Goal: Task Accomplishment & Management: Manage account settings

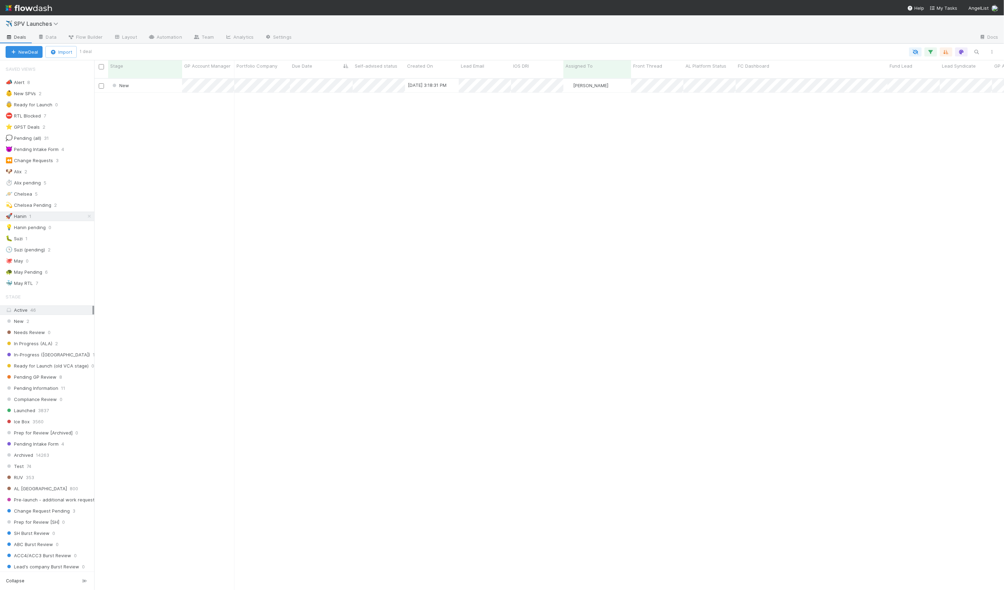
scroll to position [518, 910]
click at [159, 140] on div "New 8/25/25, 3:18:31 PM Hanin Almoallim 0 0 0 0 0 0 0 0 1 0 0 0 New 8/25/25, 5:…" at bounding box center [549, 337] width 910 height 517
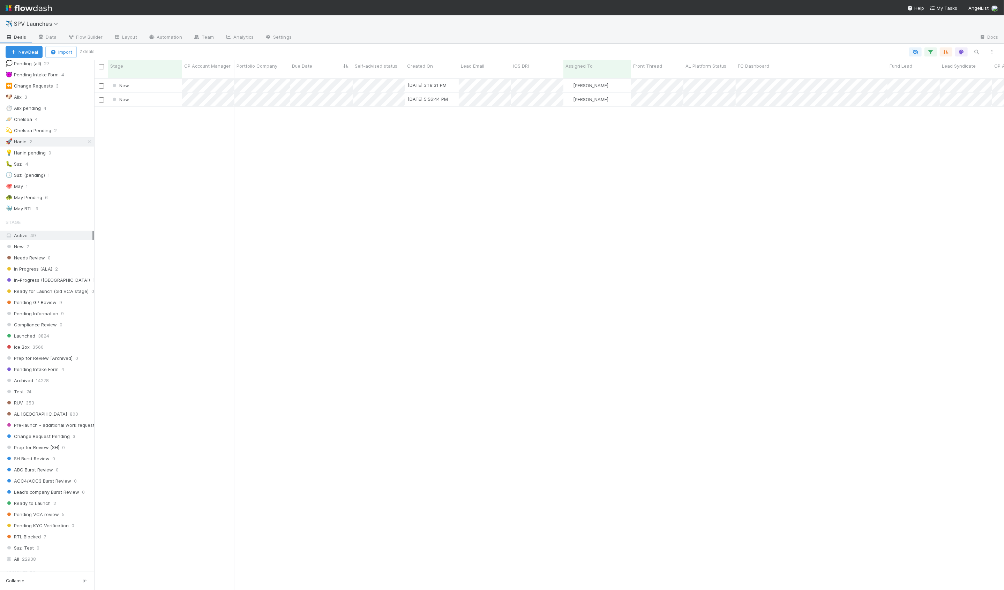
scroll to position [91, 0]
click at [40, 282] on span "Pending GP Review" at bounding box center [31, 286] width 51 height 9
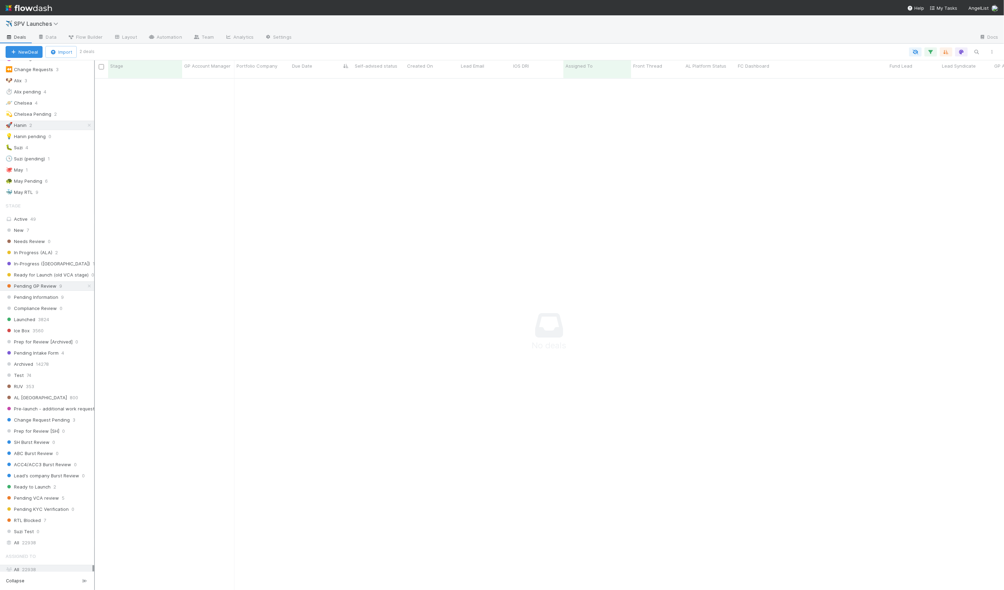
scroll to position [518, 910]
click at [91, 124] on icon at bounding box center [89, 125] width 7 height 5
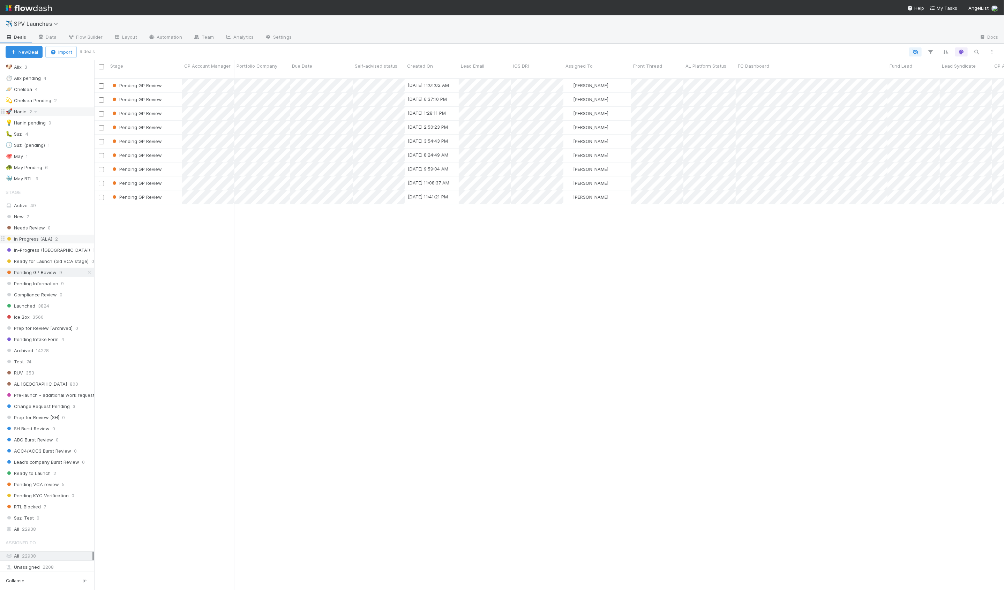
scroll to position [518, 910]
click at [175, 123] on div "Pending GP Review" at bounding box center [145, 128] width 74 height 14
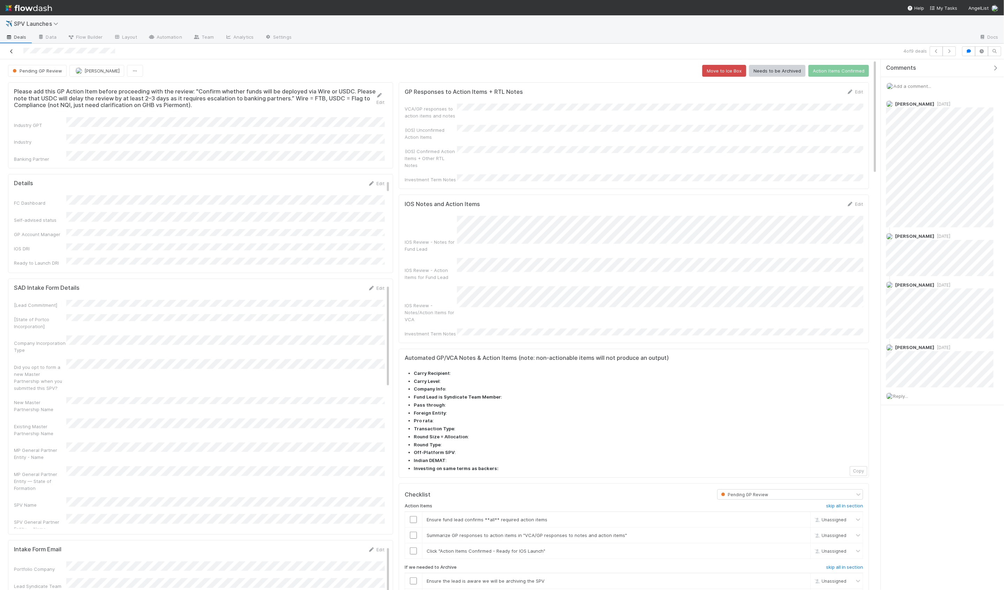
click at [10, 51] on icon at bounding box center [11, 51] width 7 height 5
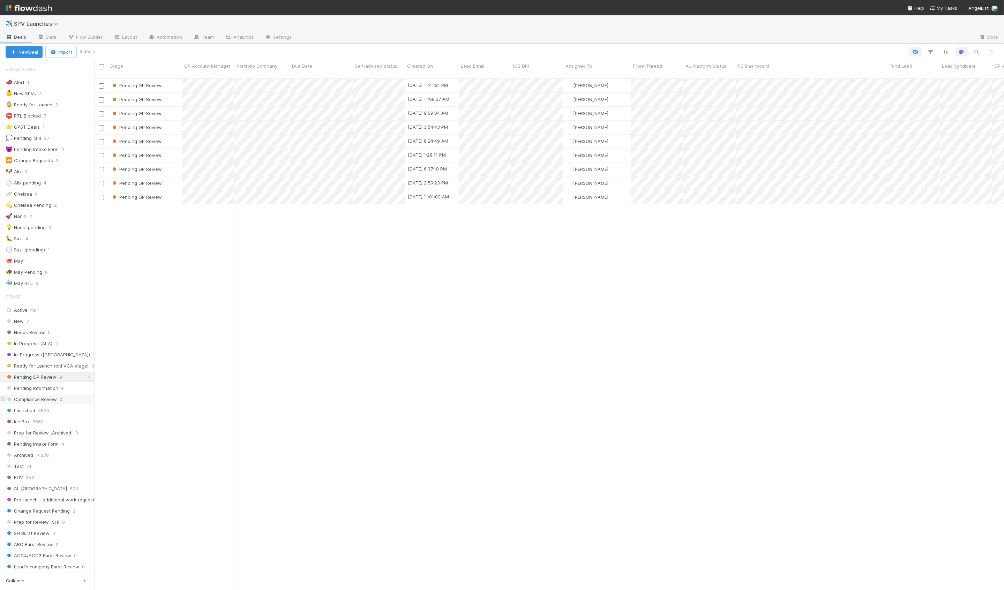
scroll to position [31, 0]
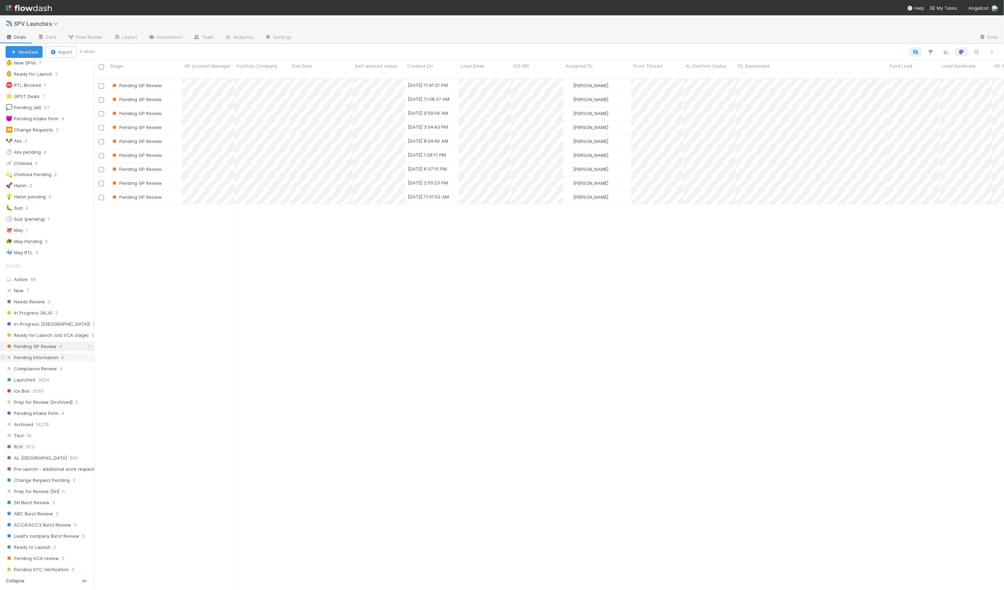
click at [40, 354] on span "Pending Information" at bounding box center [32, 357] width 53 height 9
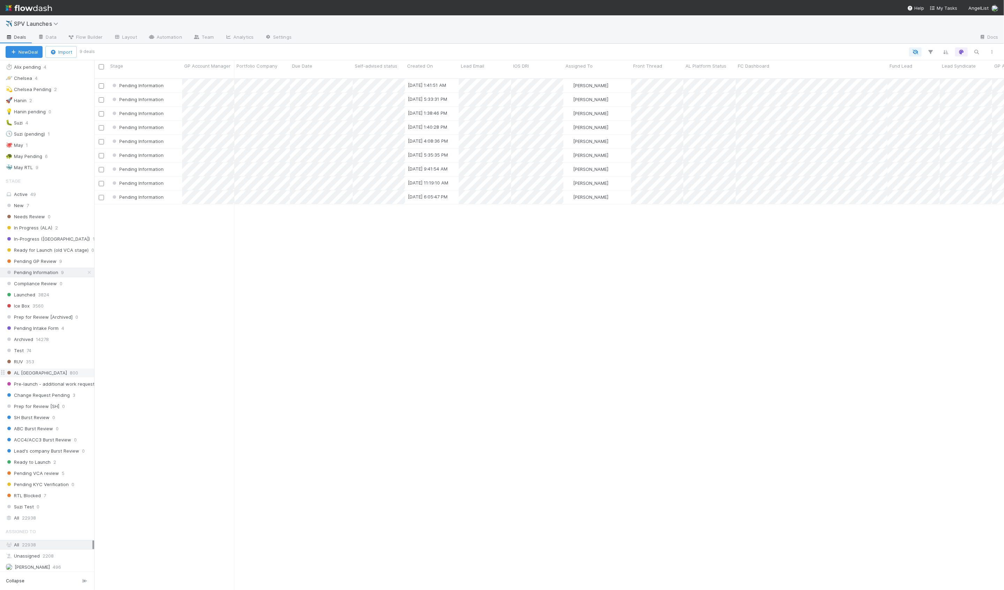
scroll to position [120, 0]
click at [29, 287] on span "Launched" at bounding box center [21, 291] width 30 height 9
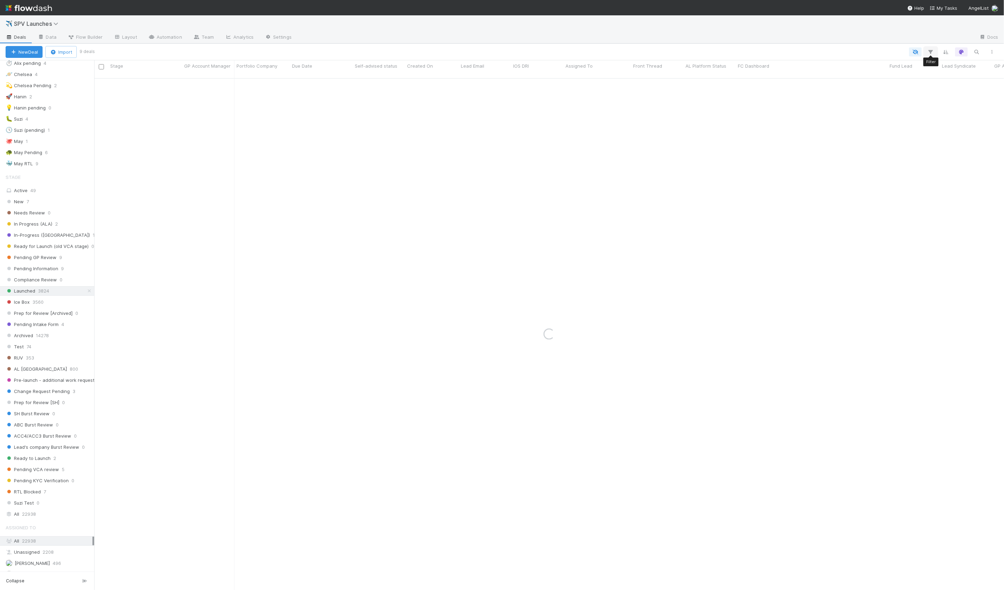
click at [934, 51] on icon "button" at bounding box center [930, 52] width 7 height 6
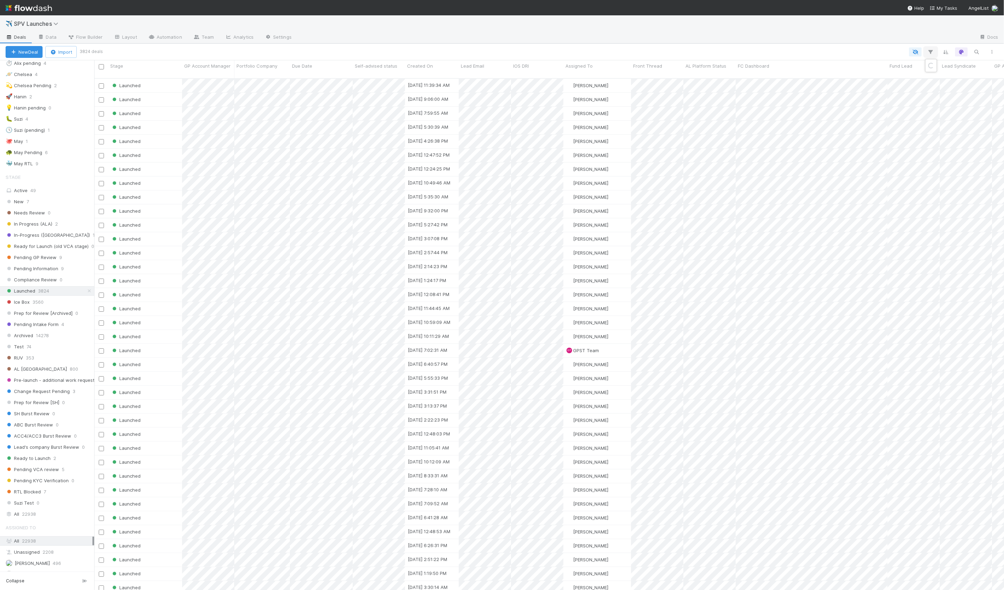
scroll to position [518, 910]
click at [829, 77] on div "Add Filter" at bounding box center [824, 72] width 221 height 21
click at [828, 74] on button "Add Filter" at bounding box center [823, 73] width 209 height 10
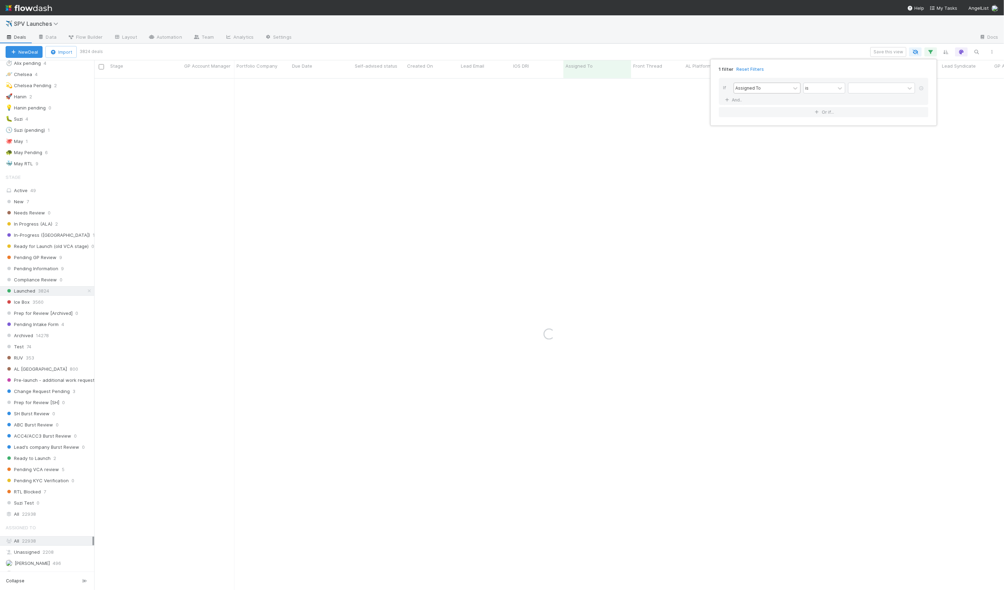
click at [745, 87] on div "Assigned To" at bounding box center [747, 88] width 25 height 6
type input "a"
type input "self"
click at [777, 102] on div "Self-advised status" at bounding box center [767, 103] width 67 height 12
click at [856, 88] on div at bounding box center [877, 88] width 57 height 10
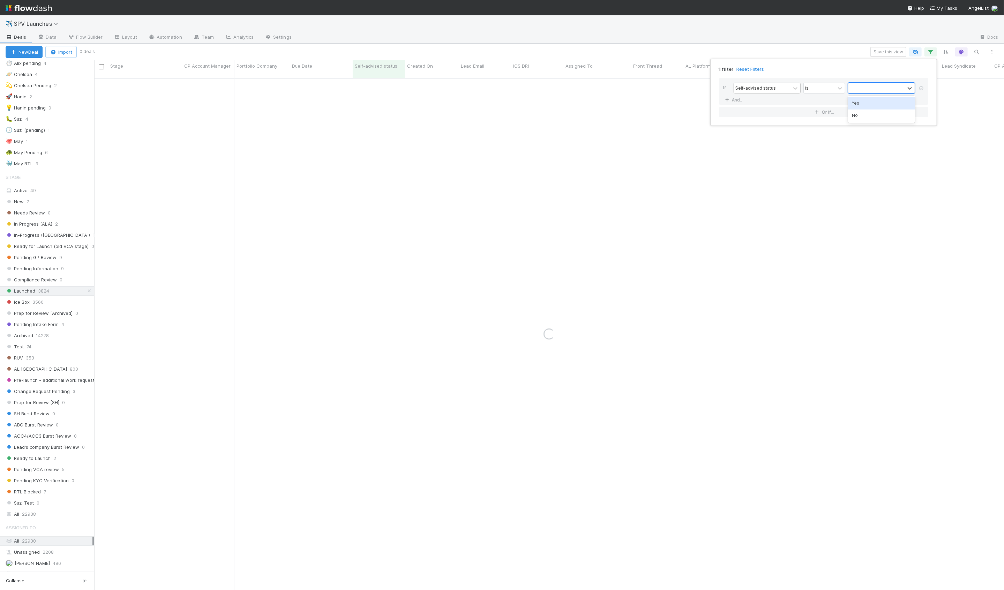
click at [855, 106] on div "Yes" at bounding box center [881, 103] width 67 height 12
click at [805, 54] on div "1 filter Reset Filters If Self-advised status is option Yes, selected. 0 result…" at bounding box center [502, 295] width 1004 height 590
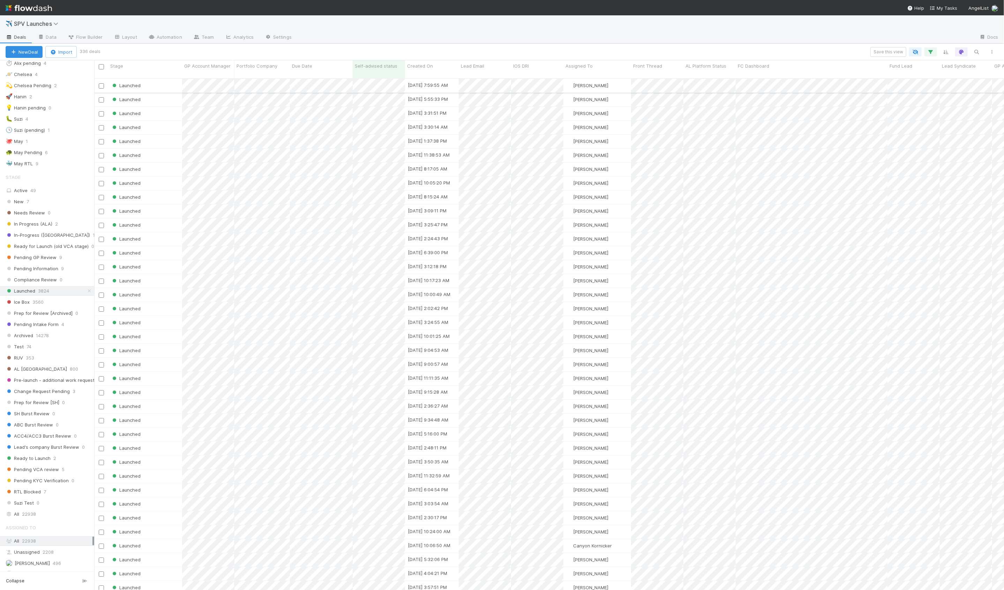
click at [167, 82] on div "Launched" at bounding box center [145, 86] width 74 height 14
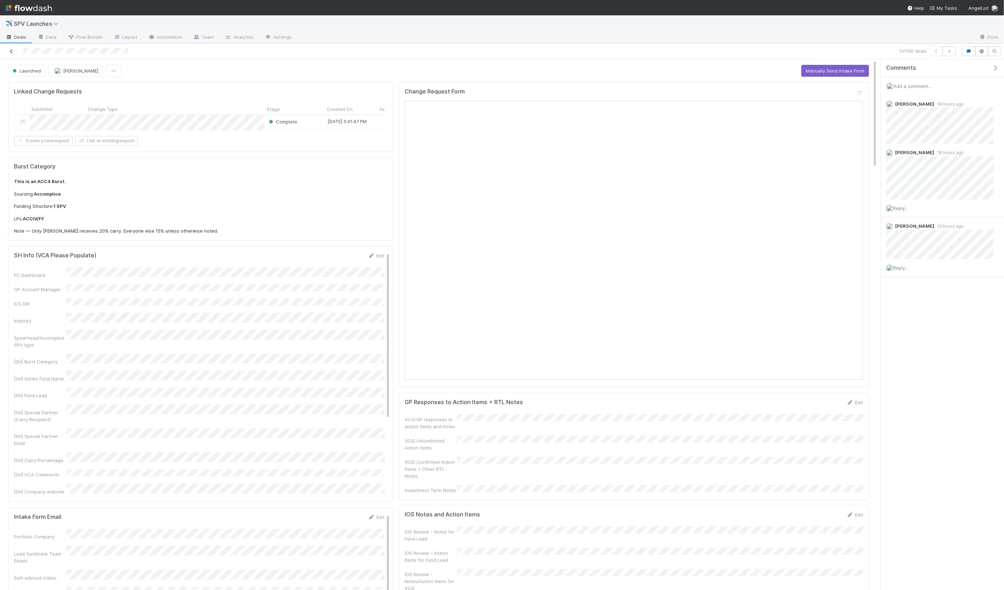
click at [12, 50] on icon at bounding box center [11, 51] width 7 height 5
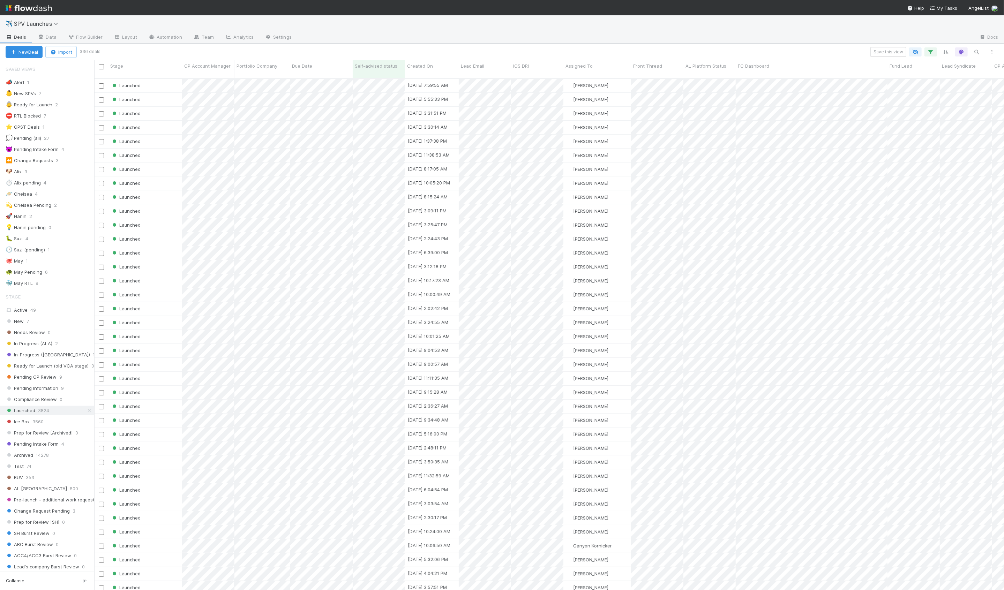
scroll to position [518, 910]
click at [155, 97] on div "Launched" at bounding box center [145, 100] width 74 height 14
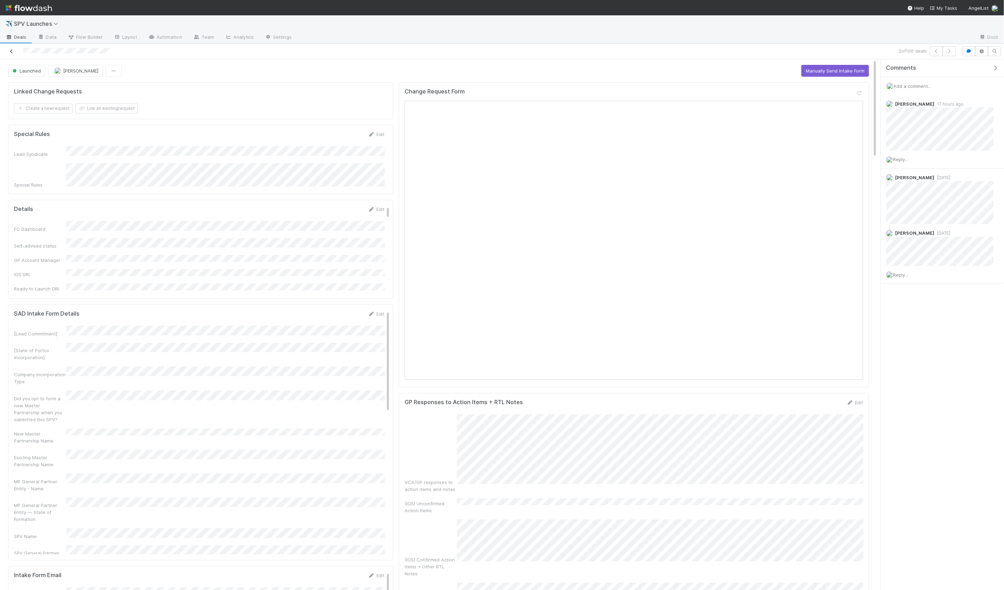
click at [8, 50] on icon at bounding box center [11, 51] width 7 height 5
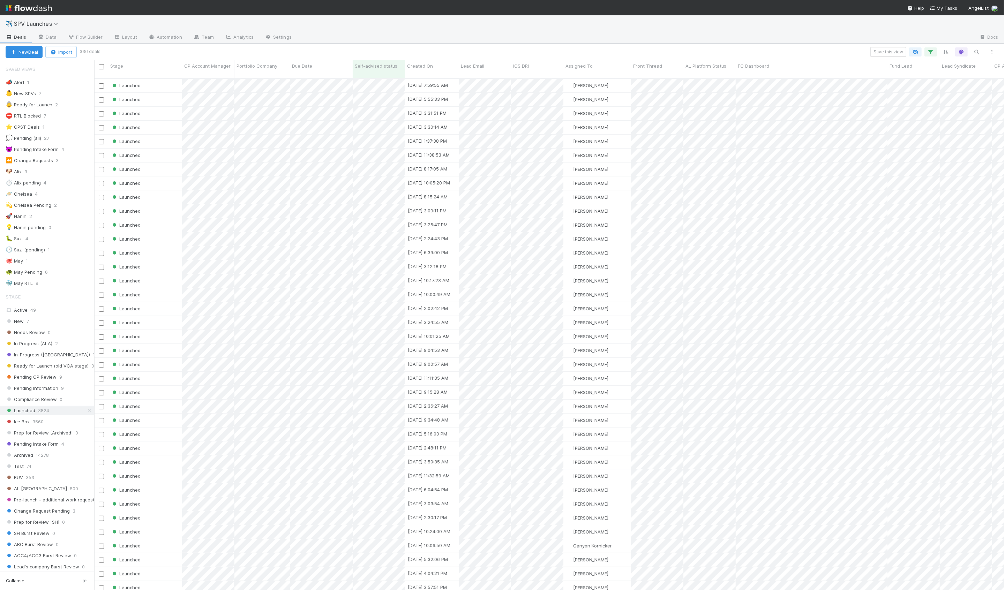
scroll to position [518, 910]
click at [82, 306] on div "Active 49" at bounding box center [49, 310] width 87 height 9
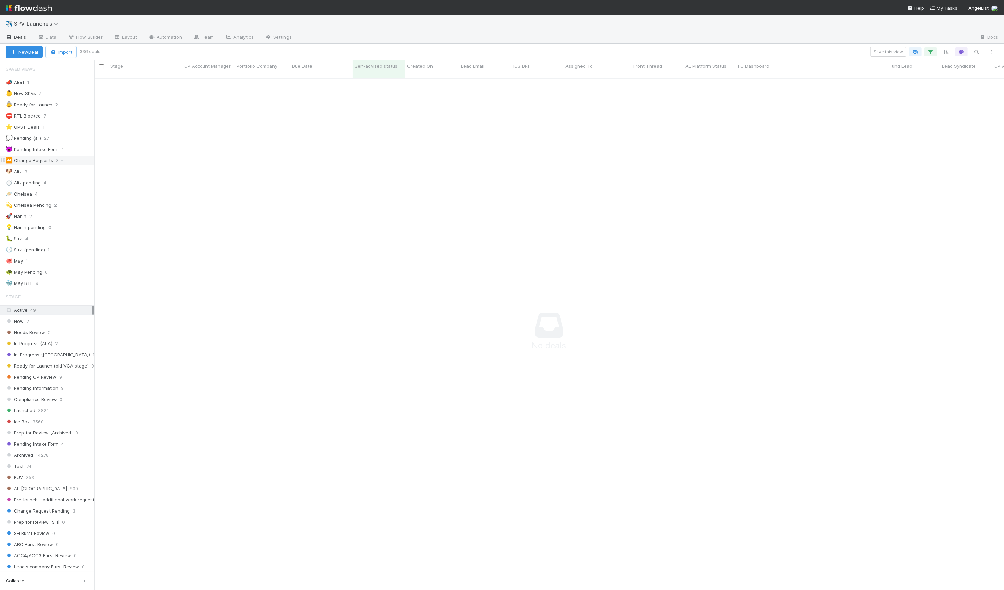
scroll to position [518, 910]
click at [60, 213] on div "🚀 Hanin 2" at bounding box center [50, 216] width 89 height 9
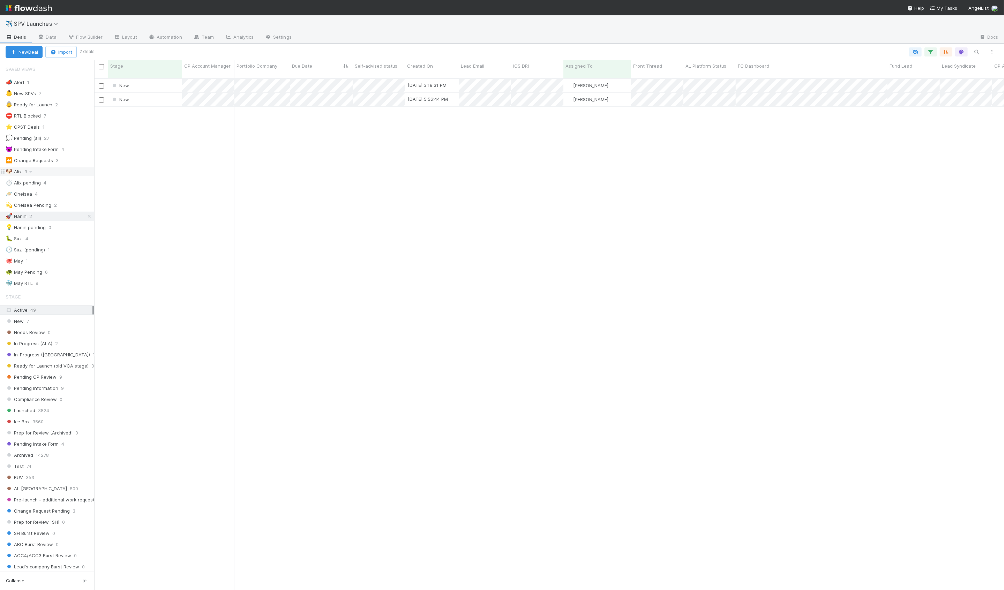
scroll to position [518, 910]
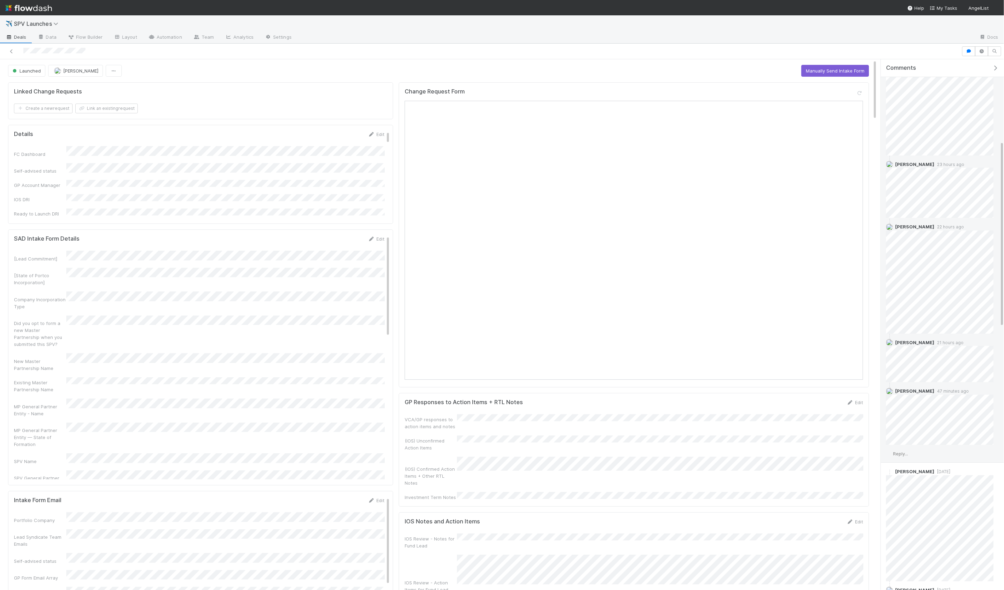
scroll to position [234, 0]
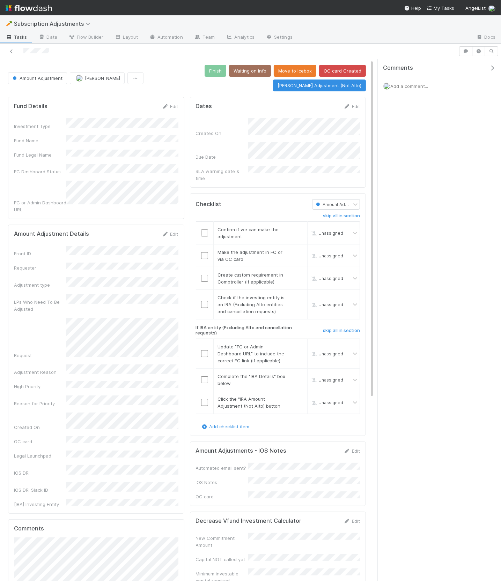
click at [492, 67] on icon "button" at bounding box center [491, 68] width 7 height 6
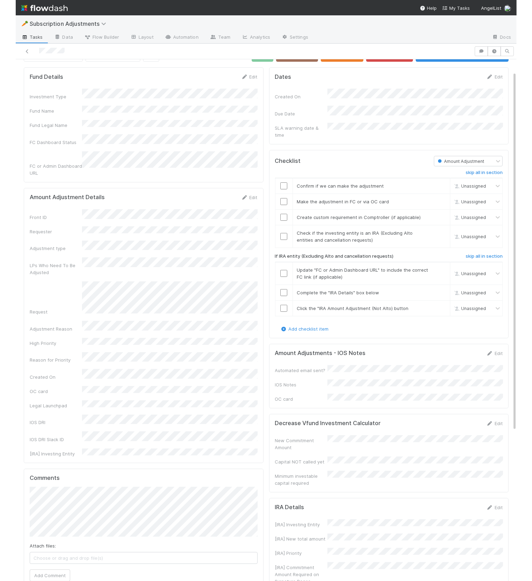
scroll to position [20, 0]
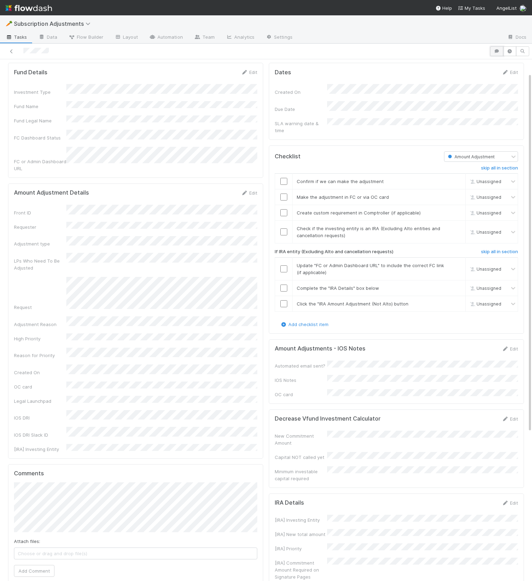
click at [496, 50] on icon "button" at bounding box center [496, 51] width 7 height 4
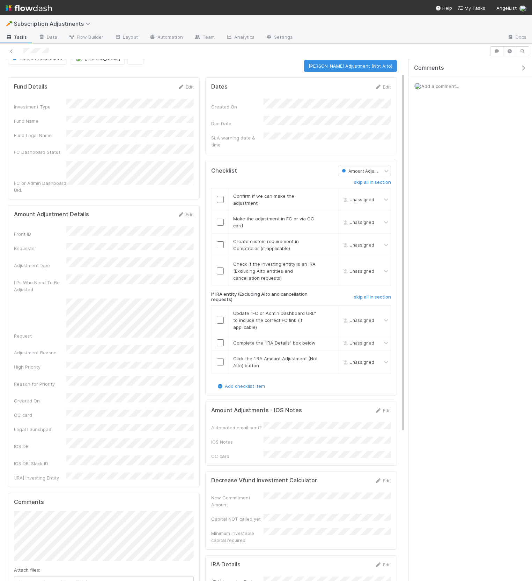
click at [466, 85] on div "Add a comment..." at bounding box center [470, 86] width 123 height 18
click at [443, 85] on span "Add a comment..." at bounding box center [440, 86] width 38 height 6
click at [436, 192] on button "Add Comment" at bounding box center [440, 194] width 40 height 12
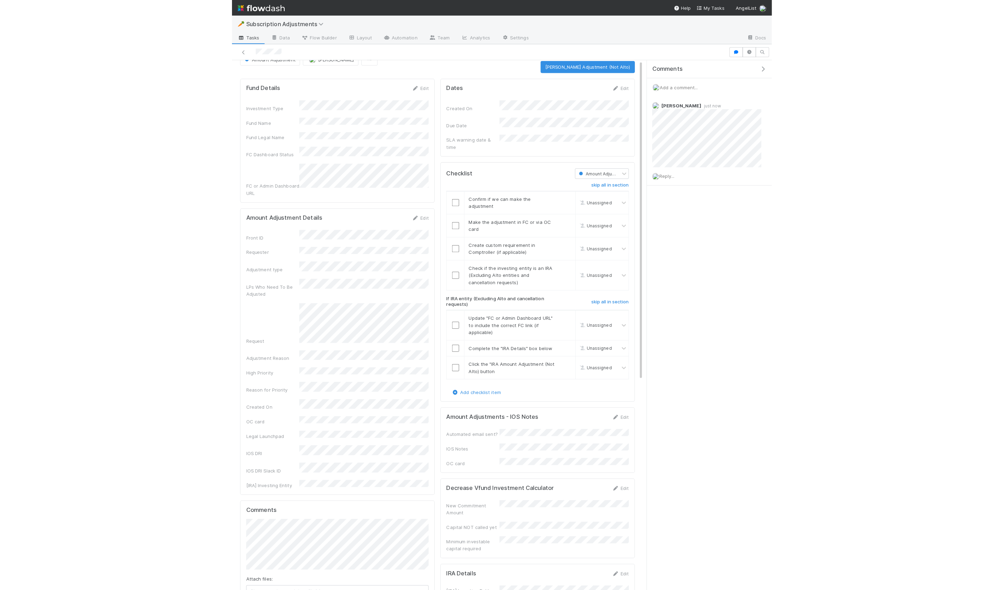
scroll to position [0, 0]
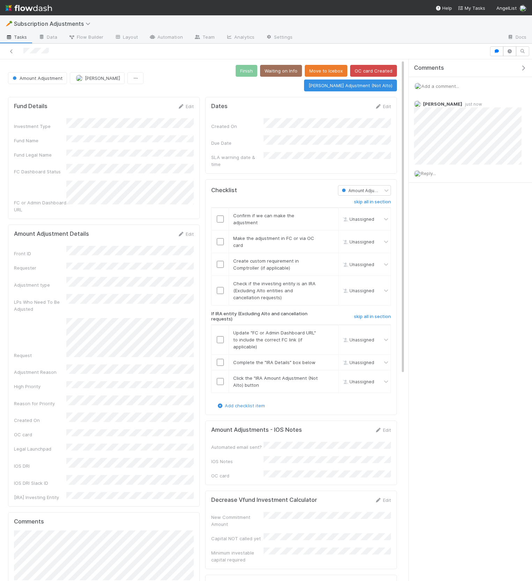
click at [239, 154] on div "Dates Edit Created On Due Date SLA warning date & time Checklist Amount Adjustm…" at bounding box center [300, 539] width 197 height 890
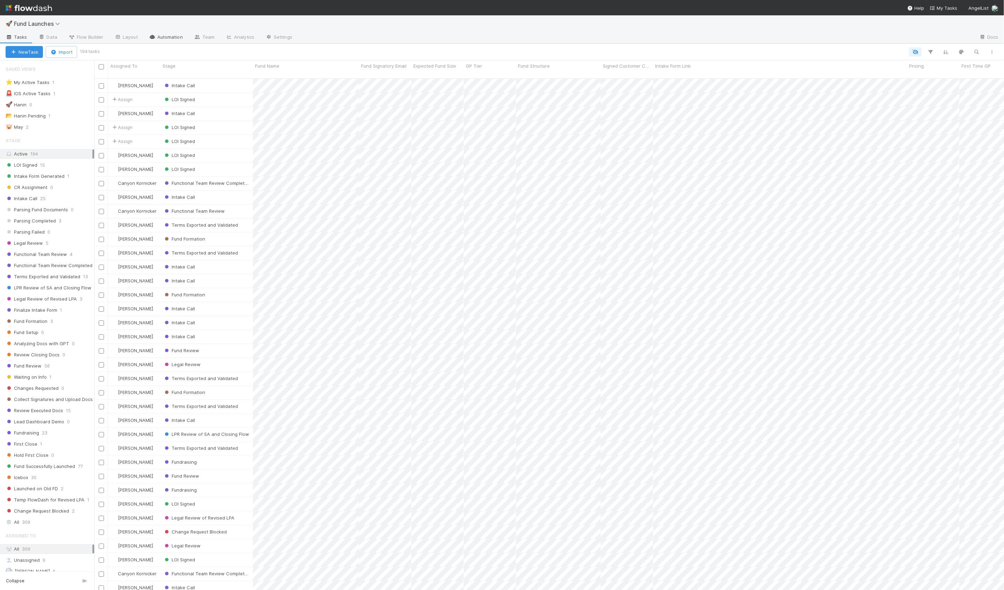
click at [167, 37] on link "Automation" at bounding box center [165, 37] width 45 height 11
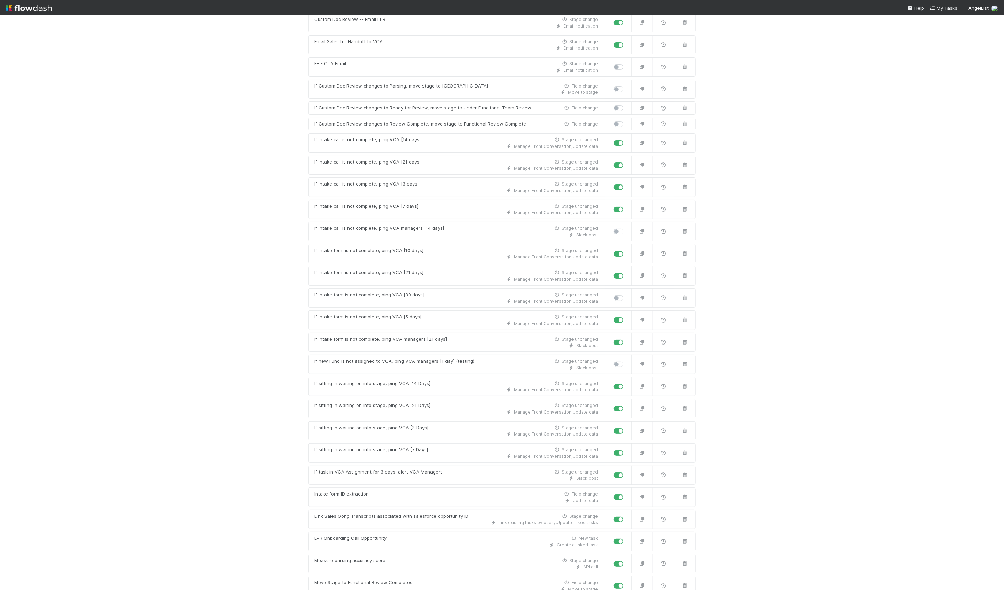
scroll to position [656, 0]
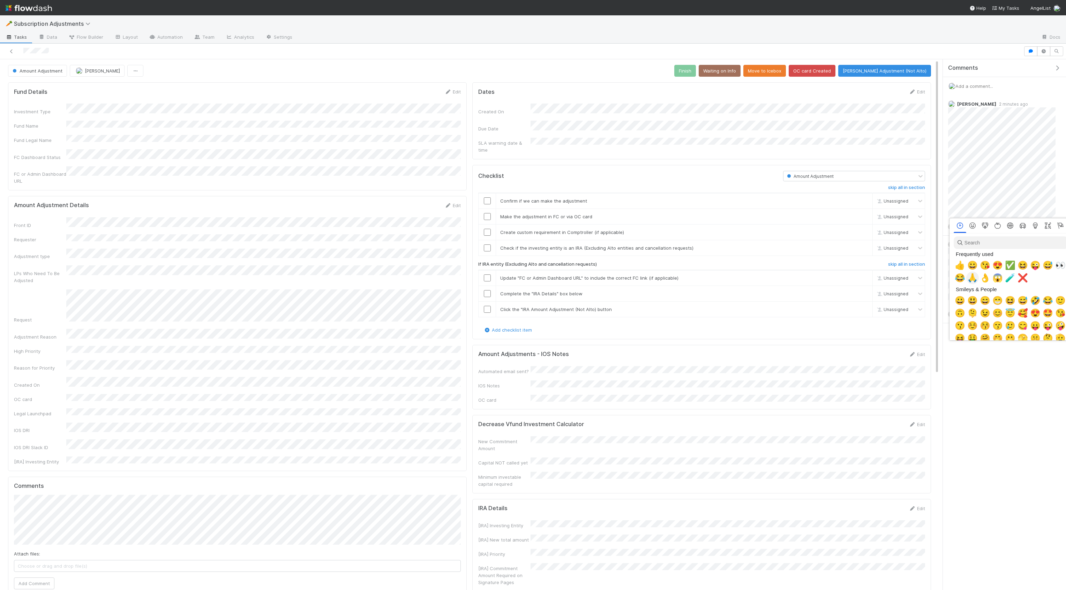
click at [972, 280] on span "🙏" at bounding box center [973, 278] width 10 height 10
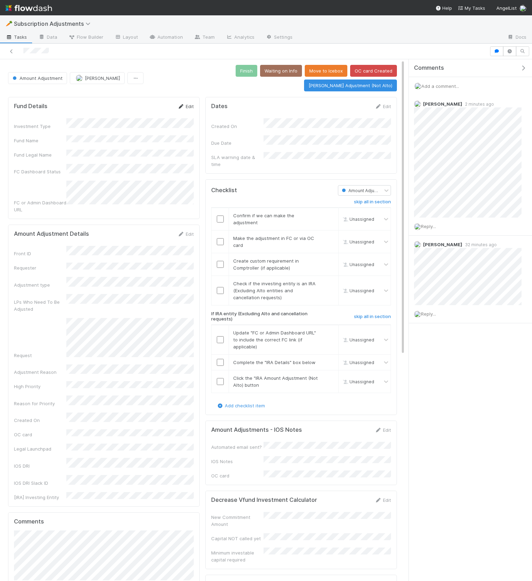
drag, startPoint x: 181, startPoint y: 98, endPoint x: 188, endPoint y: 92, distance: 9.4
click at [181, 103] on form "Fund Details Edit Investment Type Fund Name Fund Legal Name FC Dashboard Status…" at bounding box center [104, 158] width 180 height 110
drag, startPoint x: 189, startPoint y: 91, endPoint x: 182, endPoint y: 100, distance: 11.2
click at [189, 104] on link "Edit" at bounding box center [185, 107] width 16 height 6
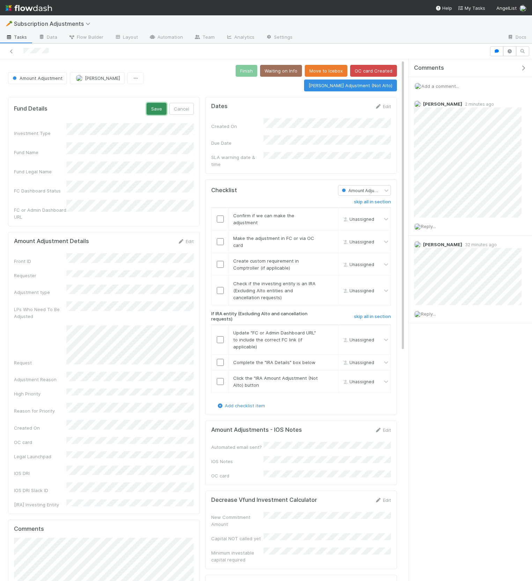
click at [158, 103] on button "Save" at bounding box center [157, 109] width 20 height 12
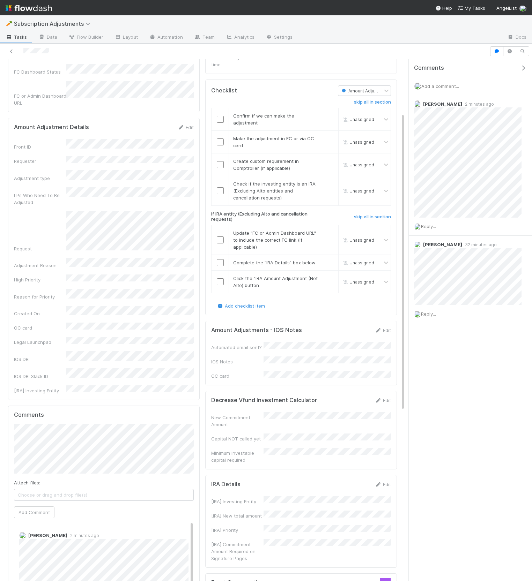
scroll to position [105, 0]
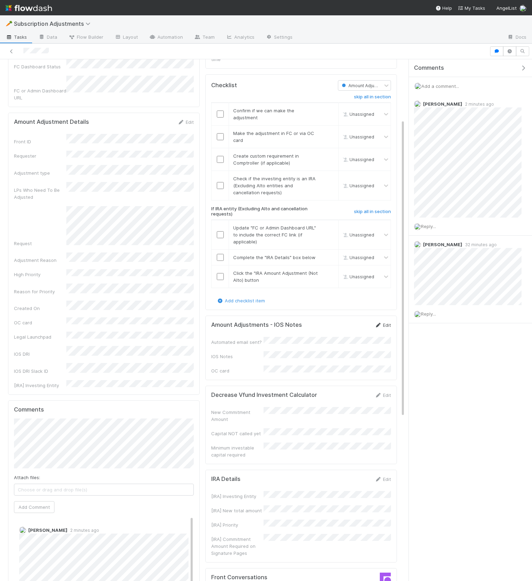
click at [382, 322] on link "Edit" at bounding box center [382, 325] width 16 height 6
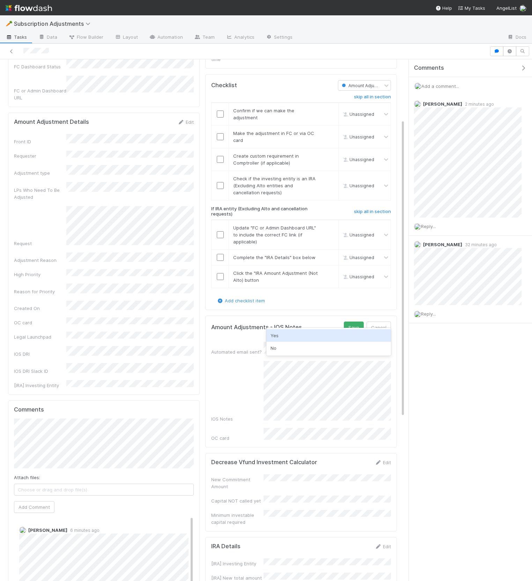
click at [290, 341] on div "Yes No" at bounding box center [328, 342] width 125 height 28
click at [288, 347] on div "No" at bounding box center [328, 348] width 125 height 13
click at [355, 322] on button "Save" at bounding box center [354, 328] width 20 height 12
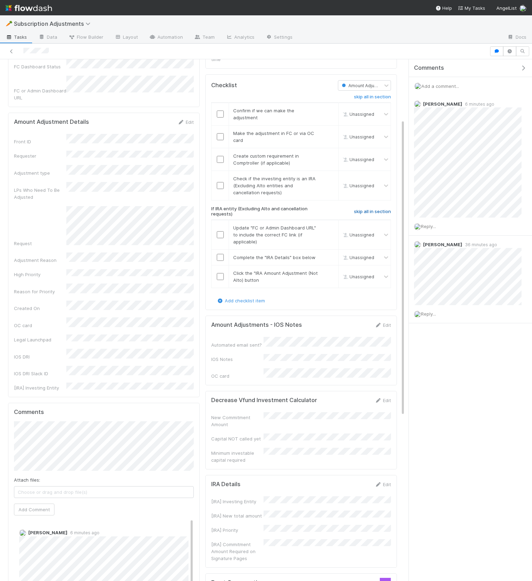
click at [370, 209] on h6 "skip all in section" at bounding box center [372, 212] width 37 height 6
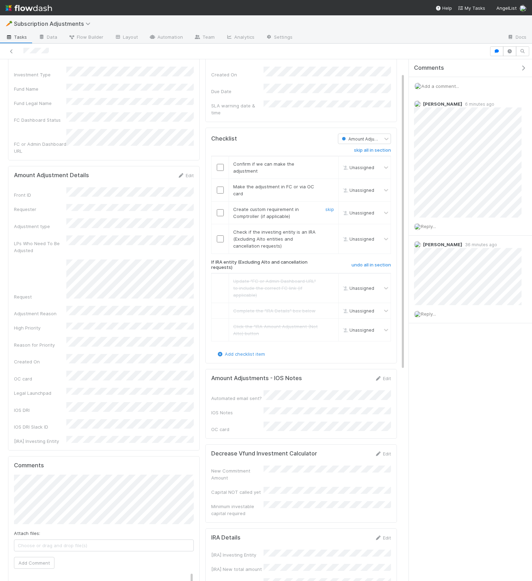
scroll to position [24, 0]
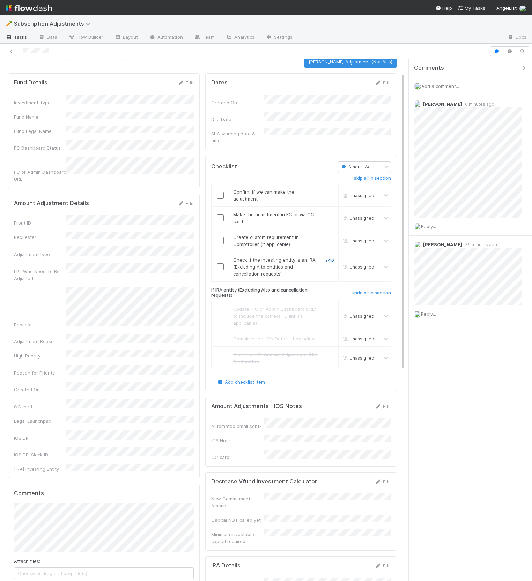
click at [330, 257] on link "skip" at bounding box center [329, 260] width 9 height 6
click at [329, 234] on link "skip" at bounding box center [329, 237] width 9 height 6
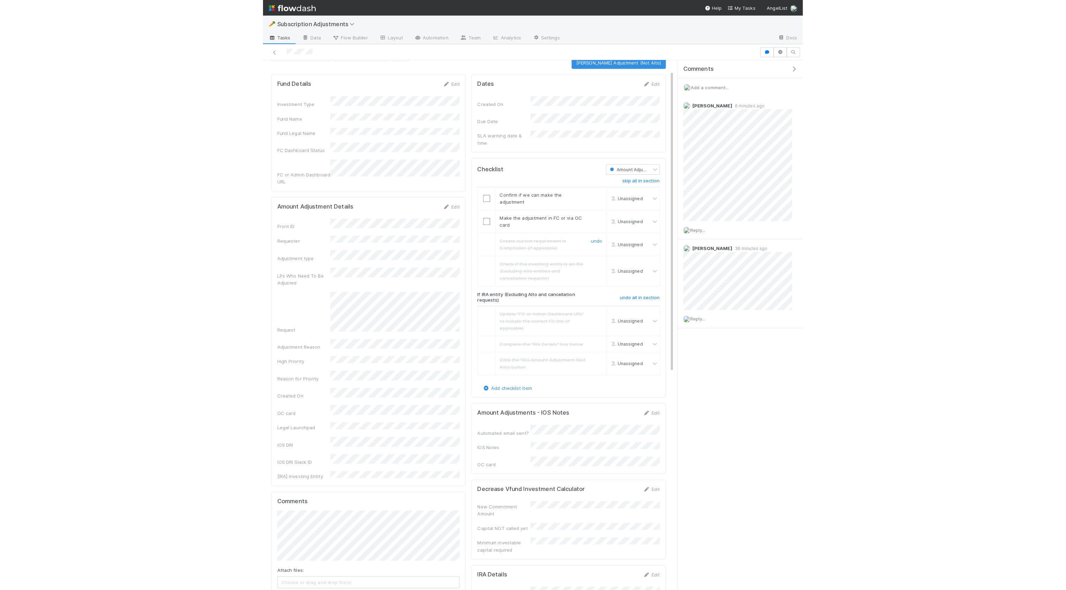
scroll to position [0, 0]
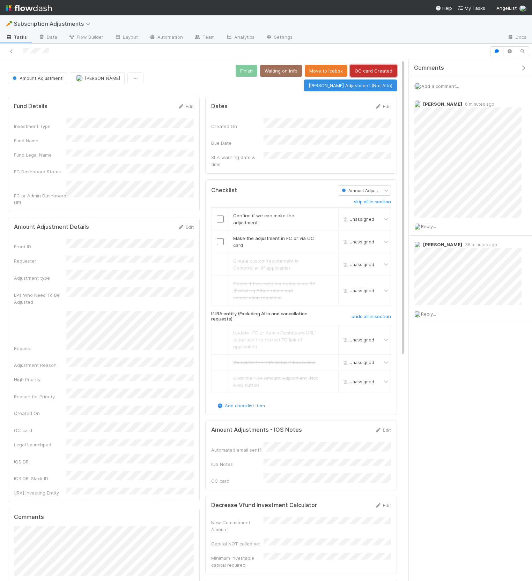
click at [350, 70] on button "OC card Created" at bounding box center [373, 71] width 47 height 12
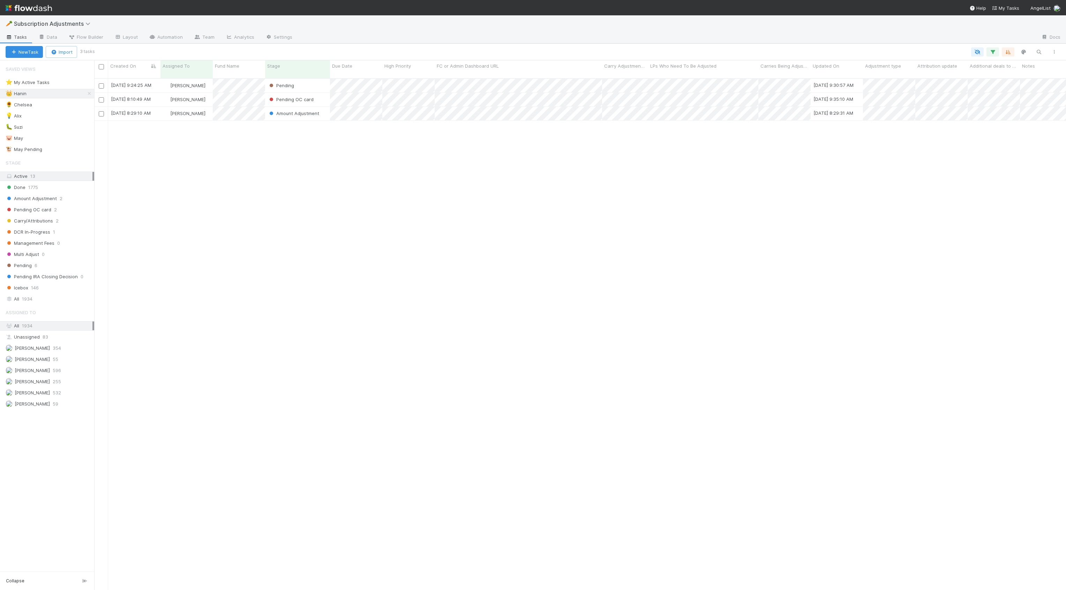
scroll to position [518, 972]
click at [210, 110] on div "[PERSON_NAME]" at bounding box center [186, 114] width 52 height 14
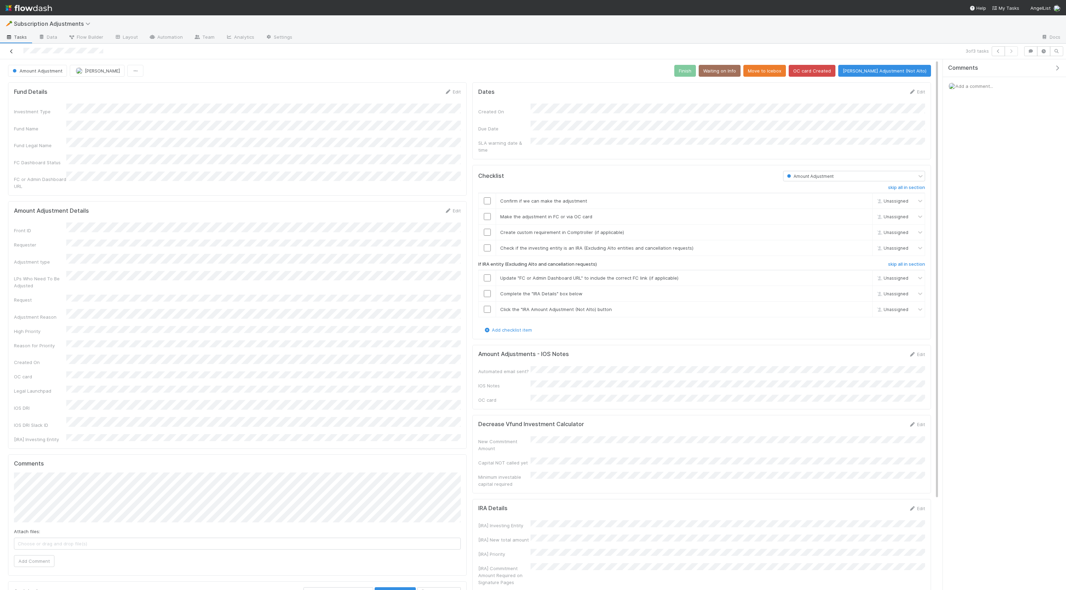
click at [13, 49] on icon at bounding box center [11, 51] width 7 height 5
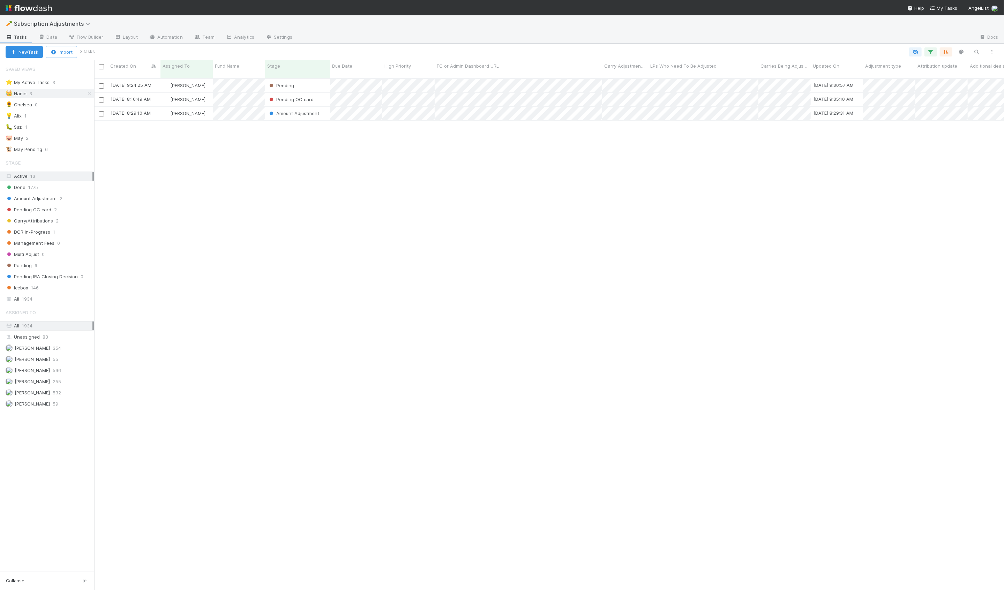
click at [212, 96] on div "[PERSON_NAME]" at bounding box center [186, 100] width 52 height 14
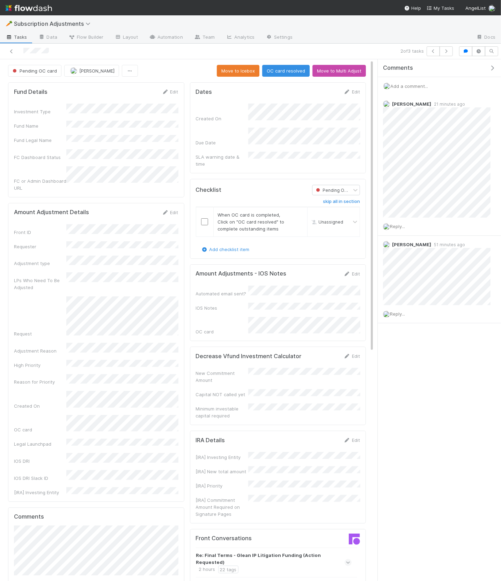
click at [494, 68] on icon "button" at bounding box center [491, 68] width 7 height 6
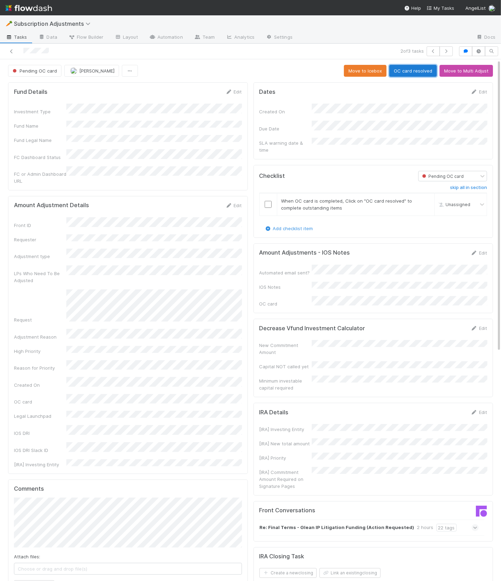
click at [395, 69] on button "OC card resolved" at bounding box center [412, 71] width 47 height 12
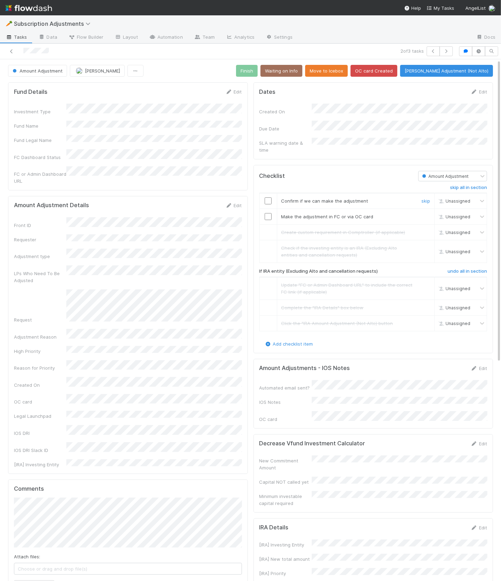
drag, startPoint x: 269, startPoint y: 194, endPoint x: 268, endPoint y: 208, distance: 13.4
click at [269, 197] on input "checkbox" at bounding box center [267, 200] width 7 height 7
click at [268, 213] on input "checkbox" at bounding box center [267, 216] width 7 height 7
click at [257, 69] on button "Finish" at bounding box center [247, 71] width 22 height 12
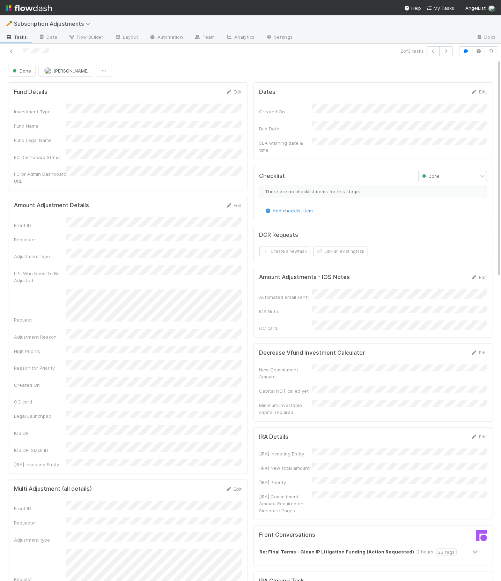
click at [177, 196] on div "Amount Adjustment Details Edit Front ID Requester Adjustment type LPs Who Need …" at bounding box center [128, 335] width 240 height 278
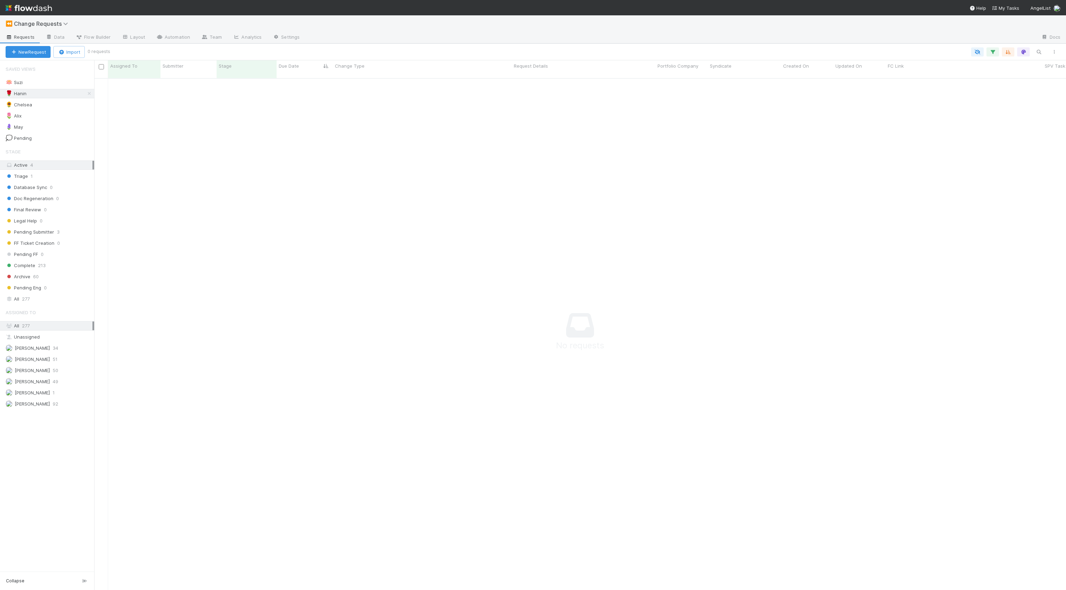
scroll to position [518, 972]
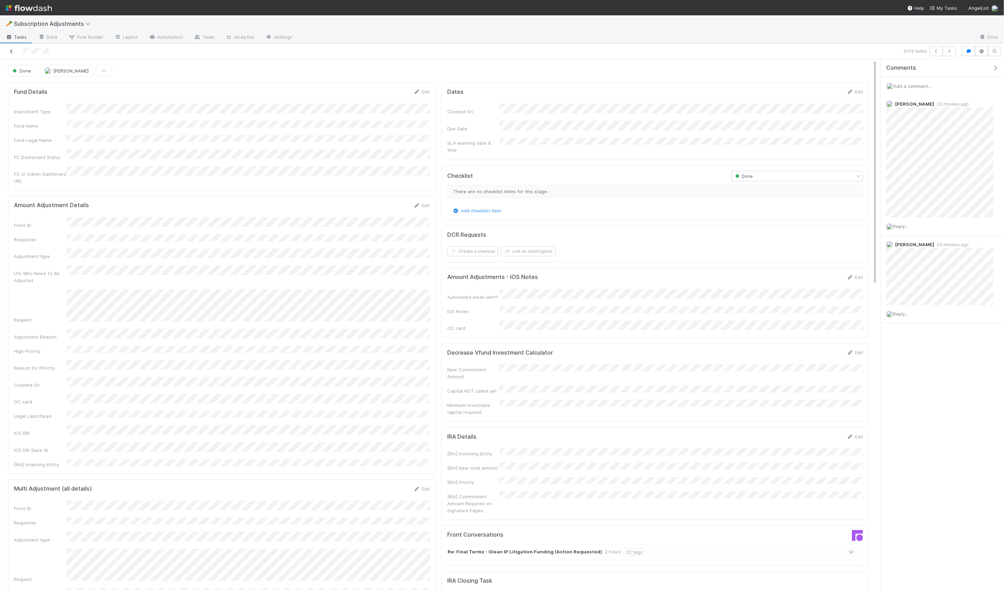
click at [10, 50] on icon at bounding box center [11, 51] width 7 height 5
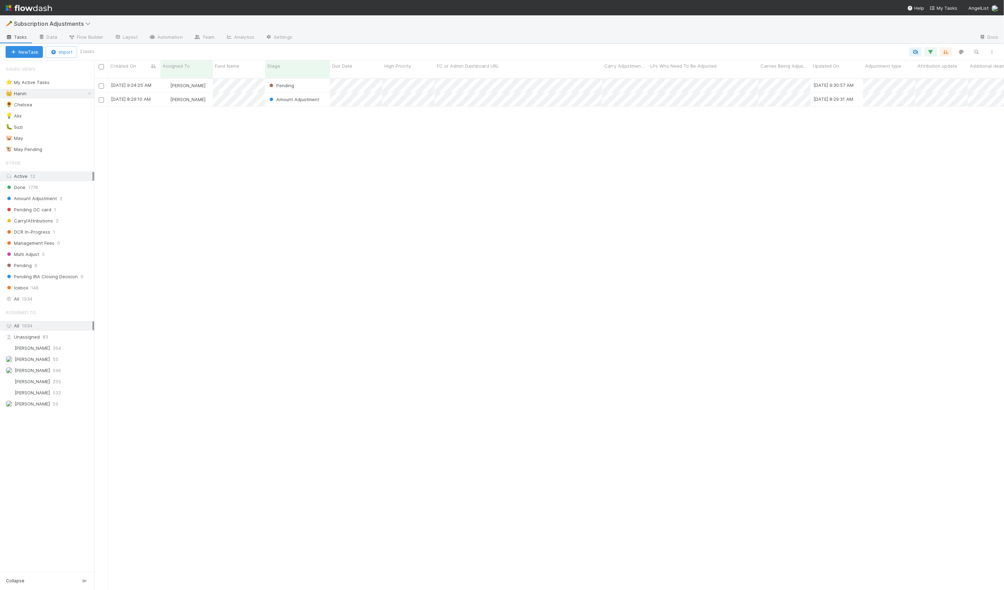
scroll to position [518, 910]
click at [159, 82] on div "8/25/25, 9:24:25 AM" at bounding box center [134, 86] width 52 height 14
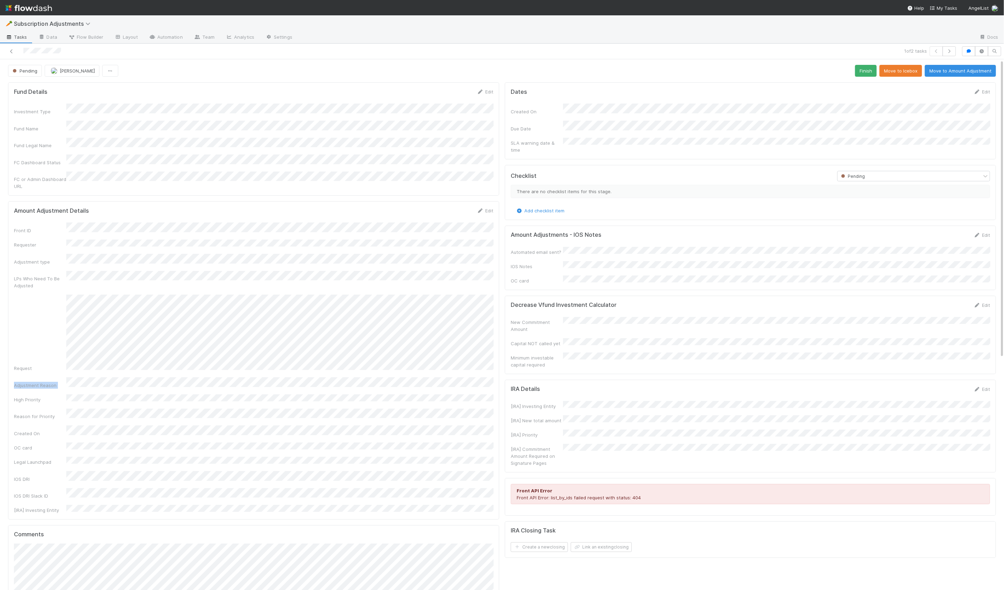
click at [222, 357] on div "Front ID Requester Adjustment type LPs Who Need To Be Adjusted Request Adjustme…" at bounding box center [253, 368] width 479 height 291
click at [969, 51] on icon "button" at bounding box center [968, 51] width 7 height 4
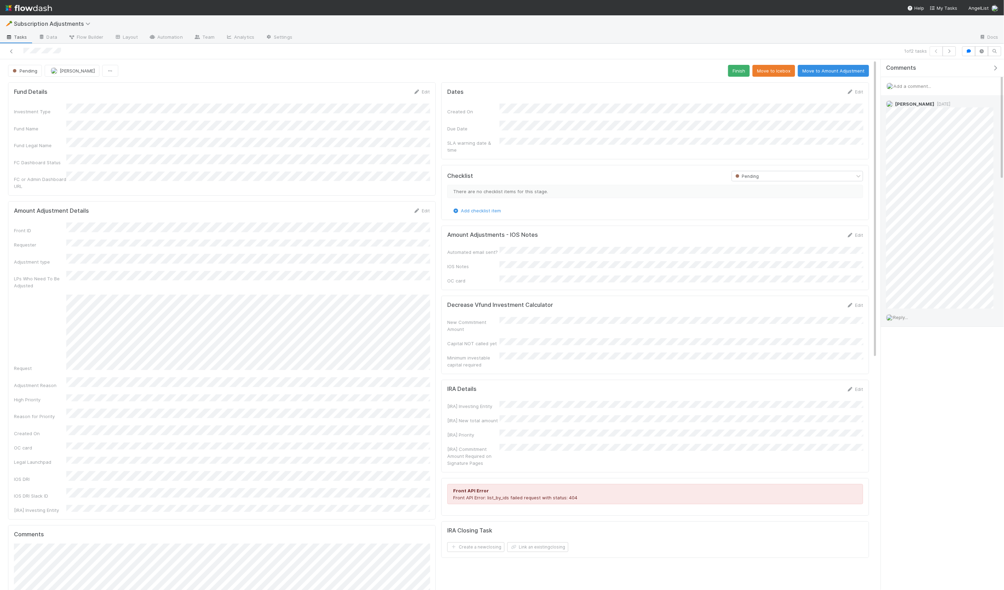
click at [901, 318] on span "Reply..." at bounding box center [900, 318] width 15 height 6
click at [950, 51] on icon "button" at bounding box center [949, 51] width 7 height 4
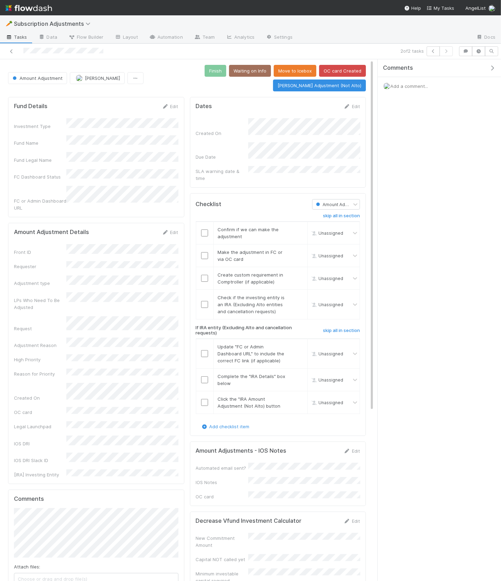
click at [492, 68] on icon "button" at bounding box center [491, 68] width 7 height 6
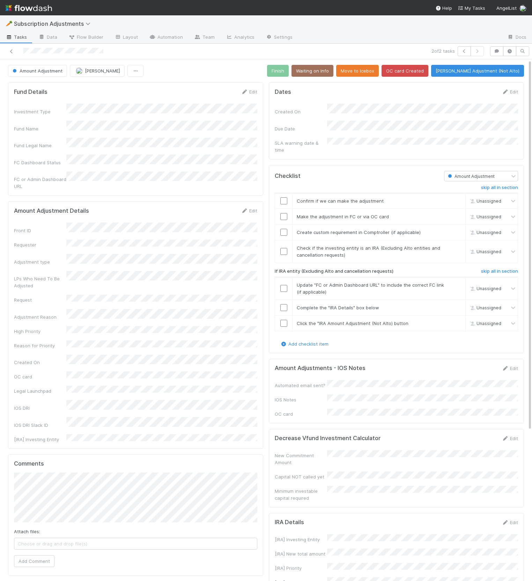
click at [314, 347] on div "Dates Edit Created On Due Date SLA warning date & time Checklist Amount Adjustm…" at bounding box center [396, 456] width 261 height 752
click at [496, 269] on h6 "skip all in section" at bounding box center [499, 272] width 37 height 6
click at [459, 245] on link "skip" at bounding box center [456, 248] width 9 height 6
click at [457, 230] on link "skip" at bounding box center [456, 233] width 9 height 6
click at [283, 197] on input "checkbox" at bounding box center [283, 200] width 7 height 7
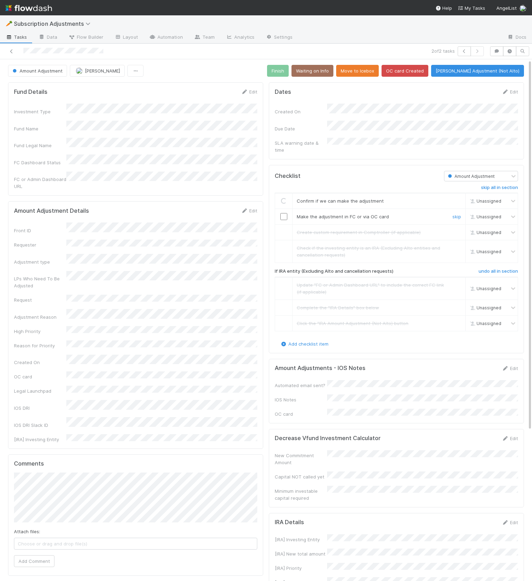
click at [283, 213] on input "checkbox" at bounding box center [283, 216] width 7 height 7
click at [508, 366] on link "Edit" at bounding box center [509, 369] width 16 height 6
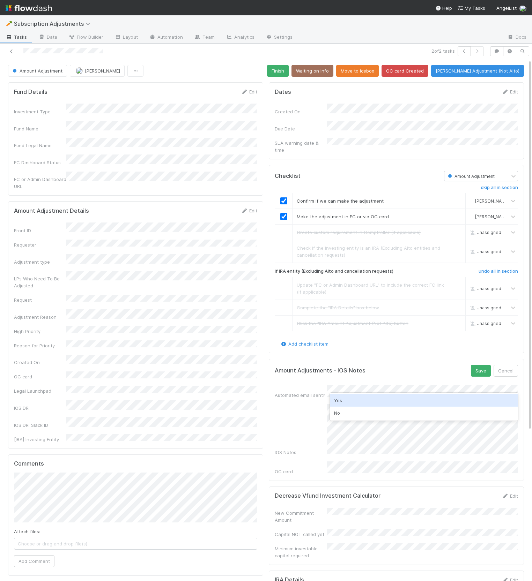
click at [401, 399] on div "Yes" at bounding box center [424, 400] width 188 height 13
click at [477, 365] on button "Save" at bounding box center [481, 371] width 20 height 12
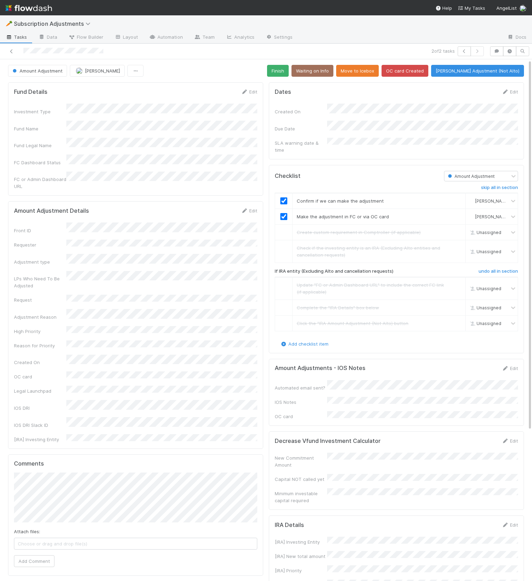
click at [267, 60] on div "Amount Adjustment Hanin Almoallim Finish Waiting on Info Move to Icebox OC card…" at bounding box center [266, 445] width 532 height 772
click at [287, 69] on button "Finish" at bounding box center [278, 71] width 22 height 12
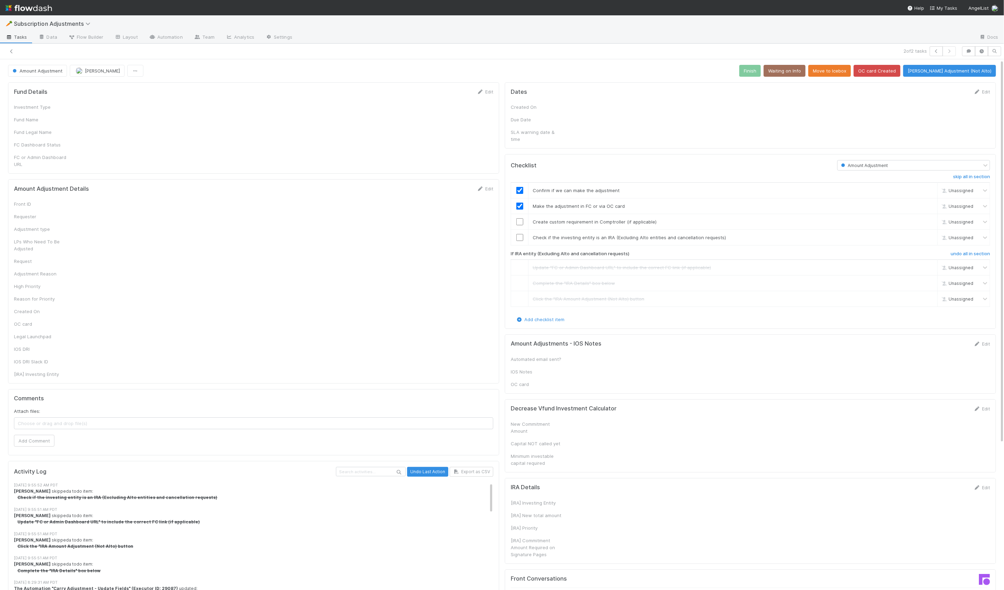
checkbox input "true"
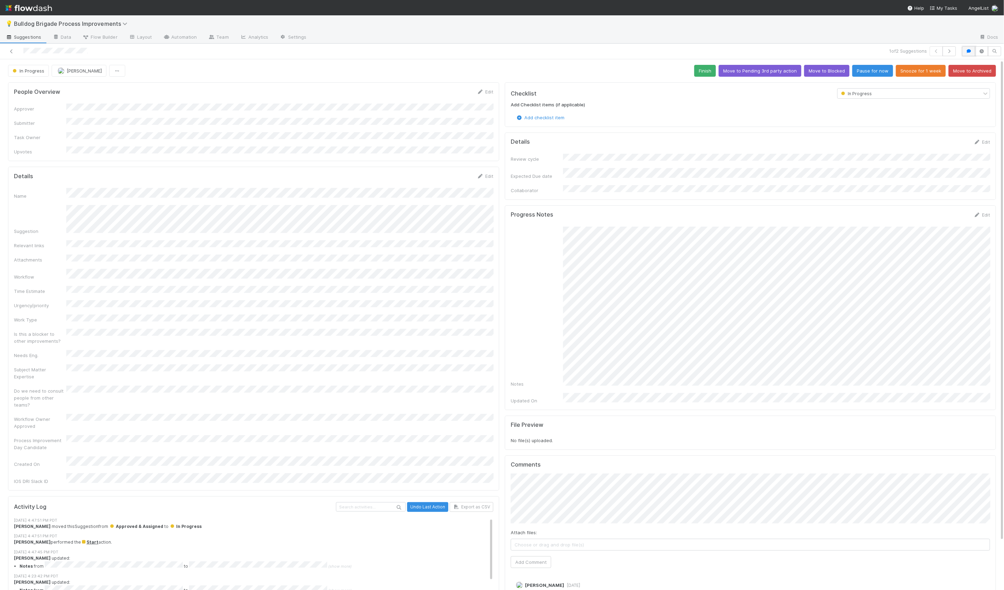
click at [967, 50] on icon "button" at bounding box center [968, 51] width 7 height 4
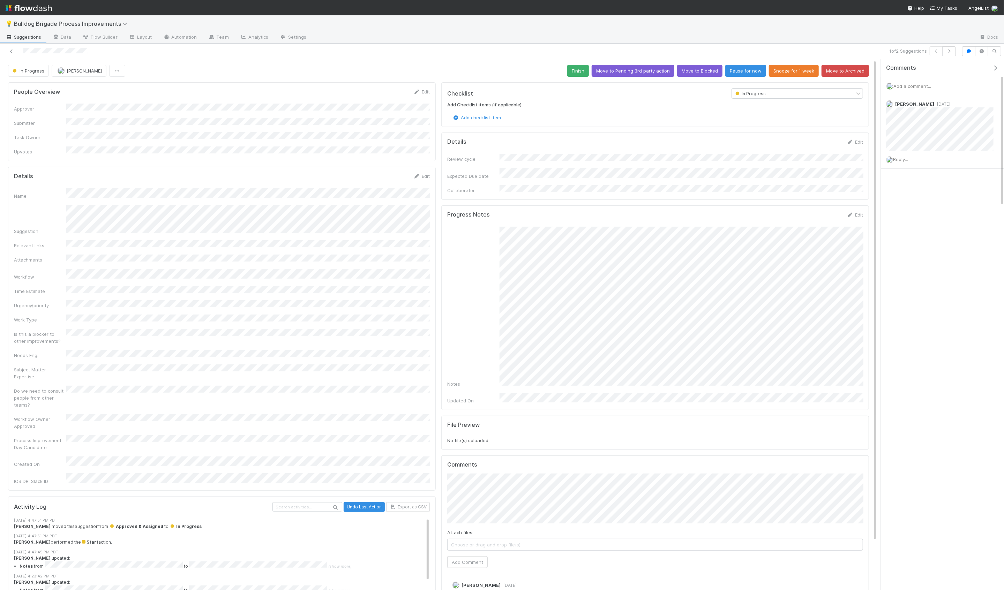
click at [994, 65] on icon "button" at bounding box center [995, 68] width 7 height 6
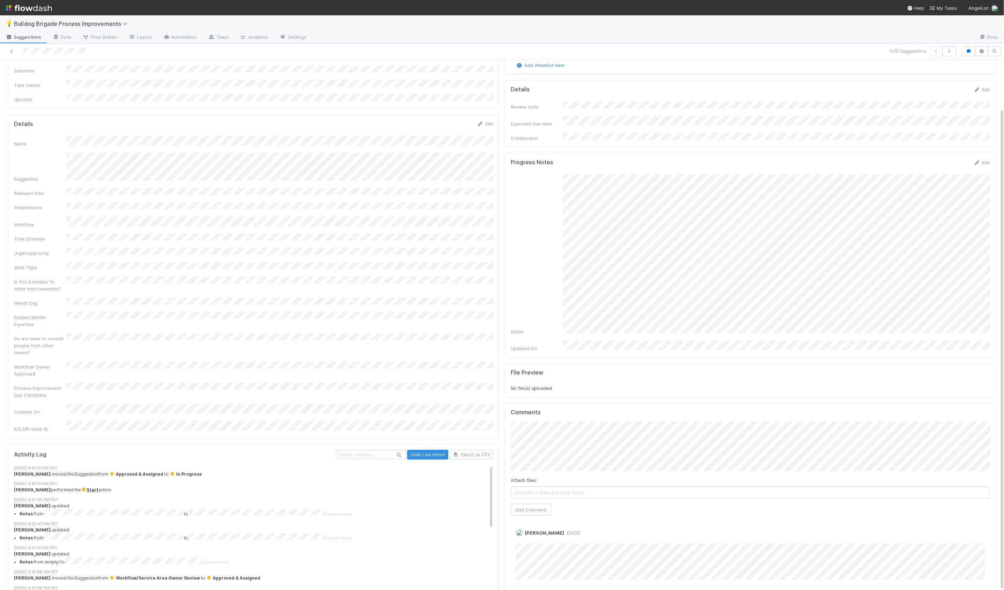
scroll to position [54, 0]
click at [552, 495] on div "Attach files: Choose or drag and drop file(s) Add Comment" at bounding box center [750, 467] width 479 height 95
click at [547, 502] on button "Add Comment" at bounding box center [531, 508] width 40 height 12
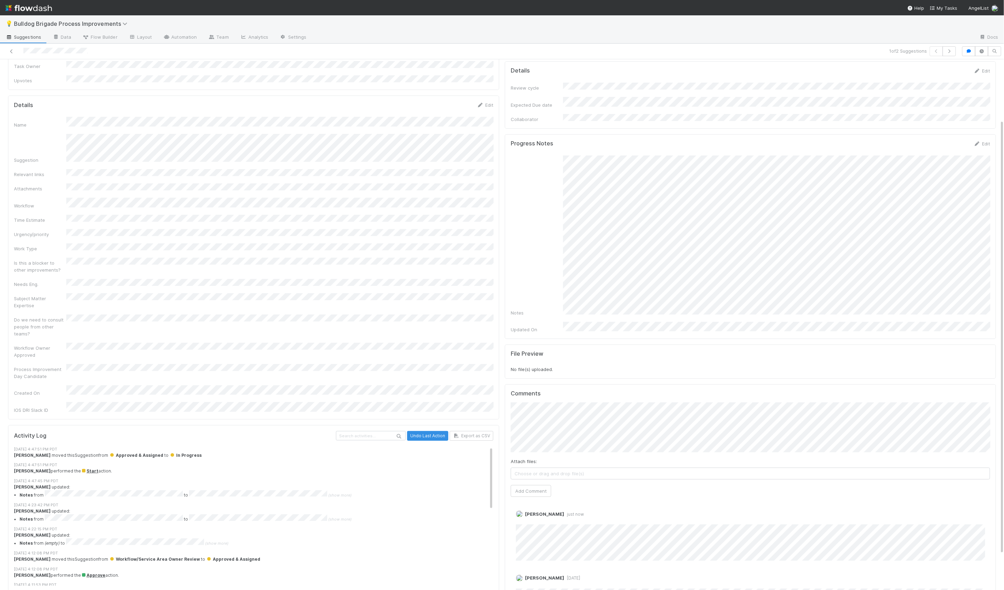
scroll to position [93, 0]
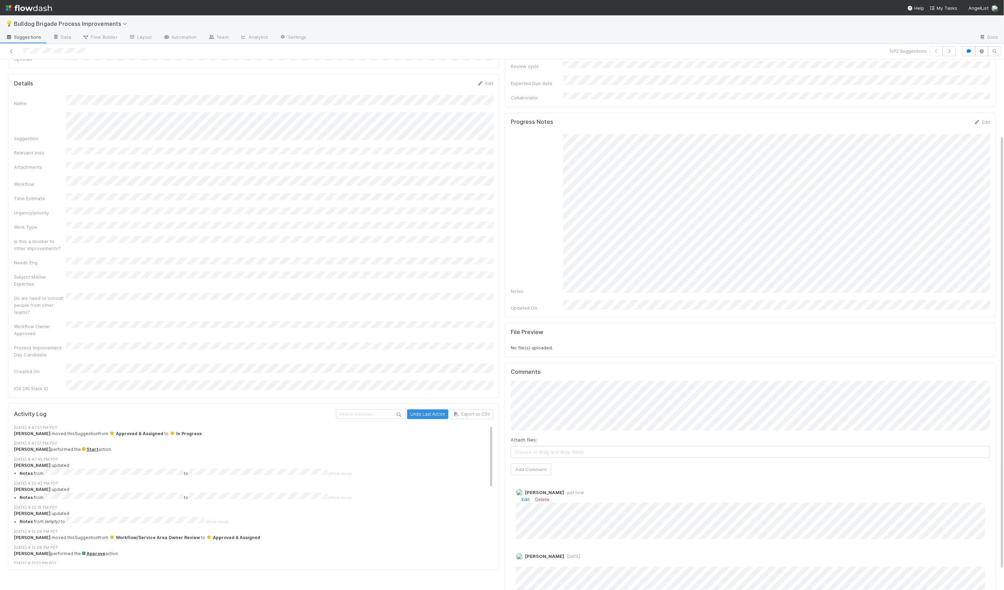
click at [528, 497] on link "Edit" at bounding box center [526, 500] width 8 height 6
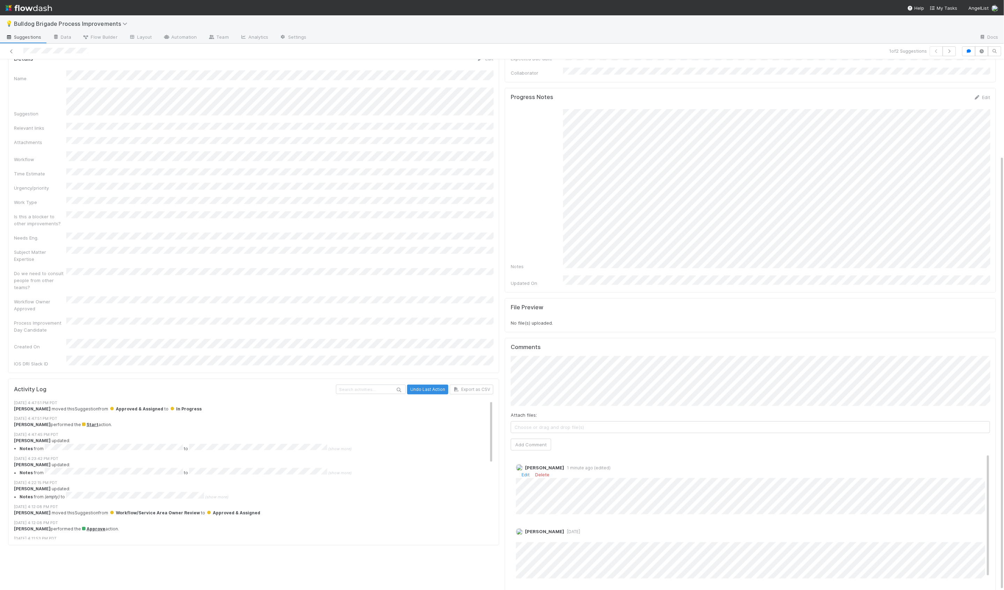
click at [538, 428] on div "Attach files: Choose or drag and drop file(s) Add Comment" at bounding box center [750, 403] width 479 height 95
click at [529, 439] on button "Add Comment" at bounding box center [531, 445] width 40 height 12
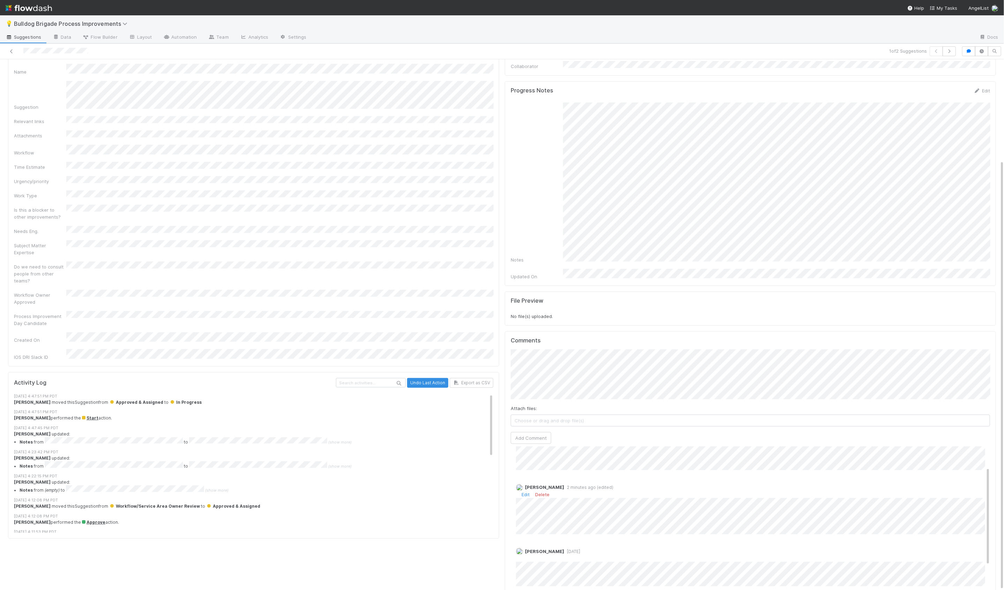
scroll to position [46, 0]
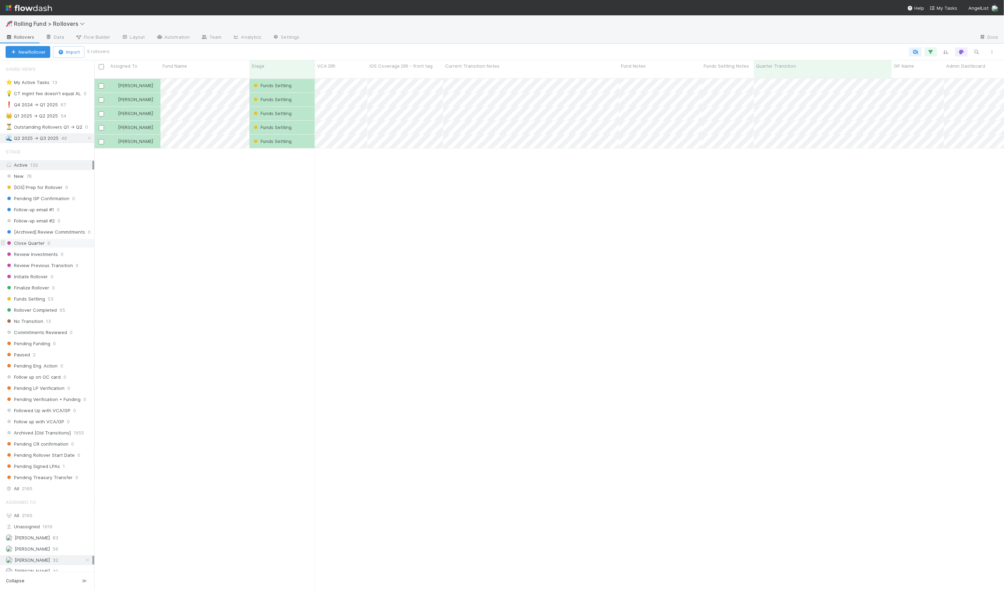
scroll to position [22, 0]
click at [38, 511] on span "[PERSON_NAME]" at bounding box center [28, 515] width 44 height 9
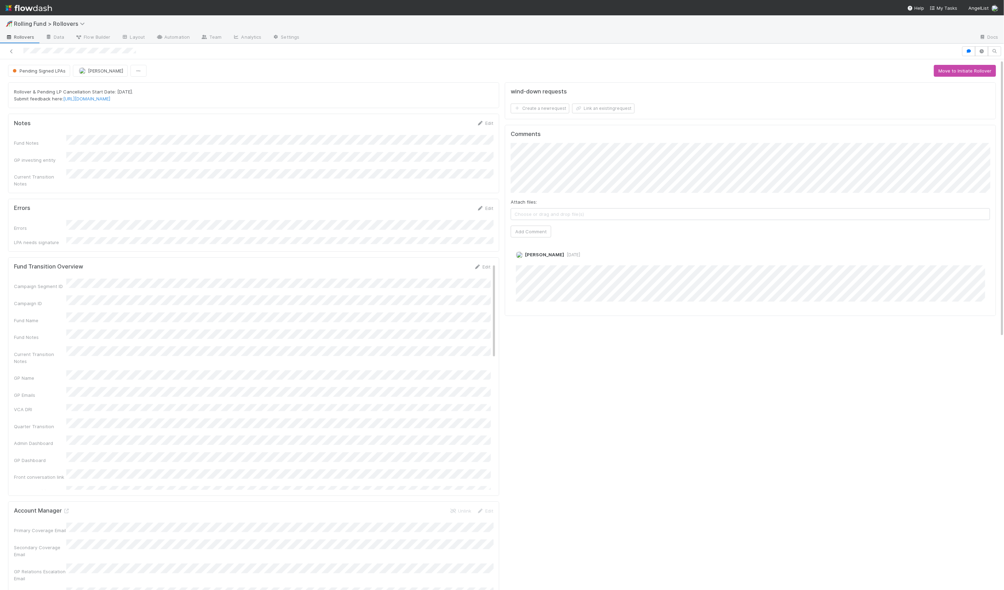
scroll to position [142, 480]
click at [224, 68] on div "Pending Signed LPAs [PERSON_NAME] Move to Initiate Rollover" at bounding box center [502, 71] width 988 height 12
